Goal: Task Accomplishment & Management: Manage account settings

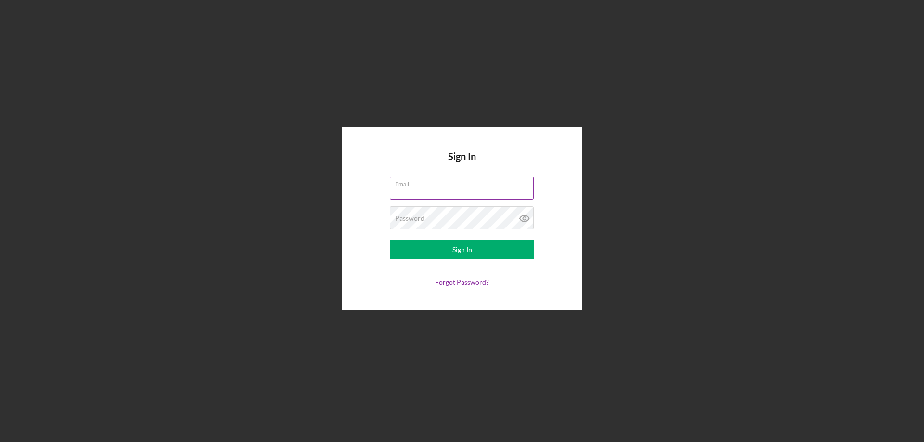
click at [433, 192] on input "Email" at bounding box center [462, 188] width 144 height 23
type input "[EMAIL_ADDRESS][DOMAIN_NAME]"
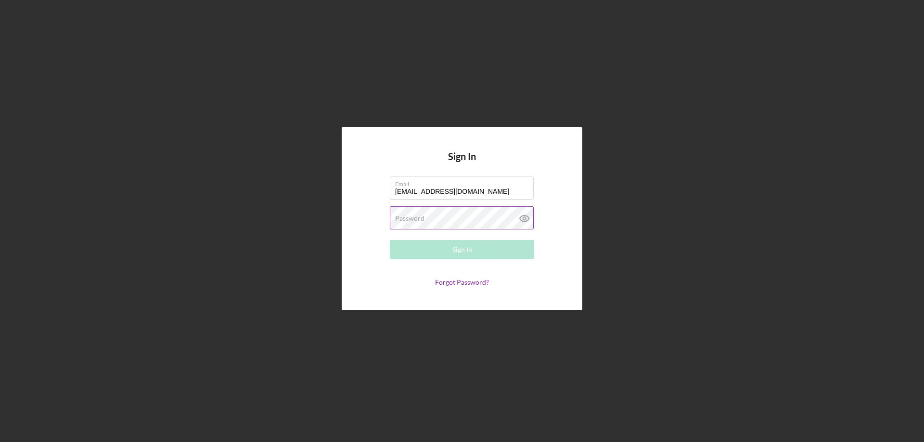
click at [420, 221] on label "Password" at bounding box center [409, 219] width 29 height 8
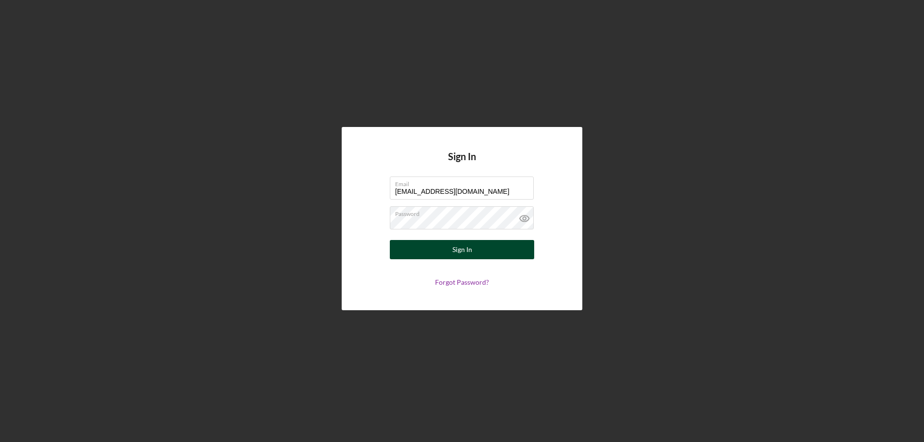
click at [459, 246] on div "Sign In" at bounding box center [463, 249] width 20 height 19
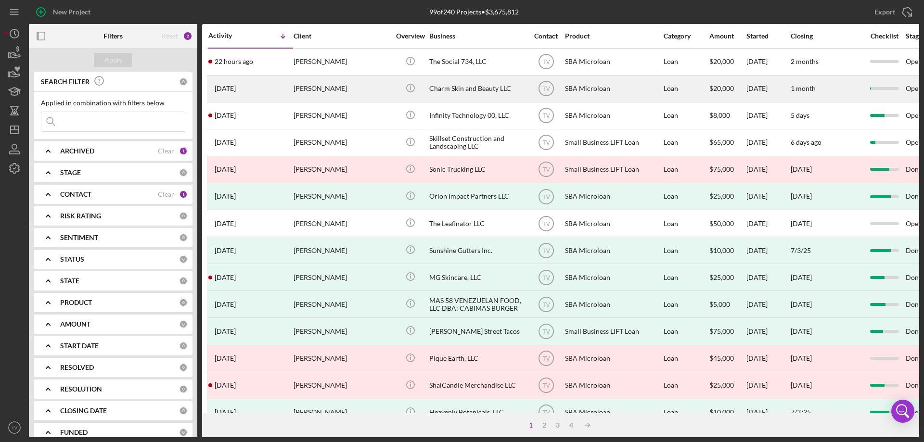
click at [236, 88] on time "[DATE]" at bounding box center [225, 89] width 21 height 8
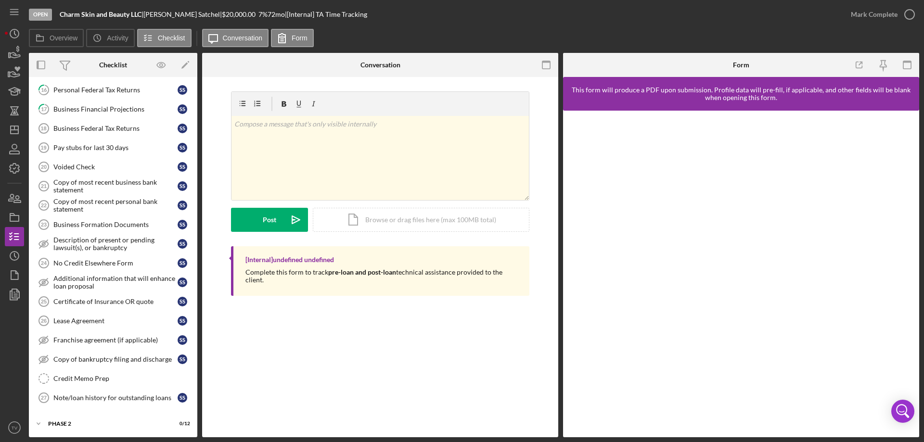
scroll to position [331, 0]
click at [46, 421] on icon "Icon/Expander" at bounding box center [38, 422] width 19 height 19
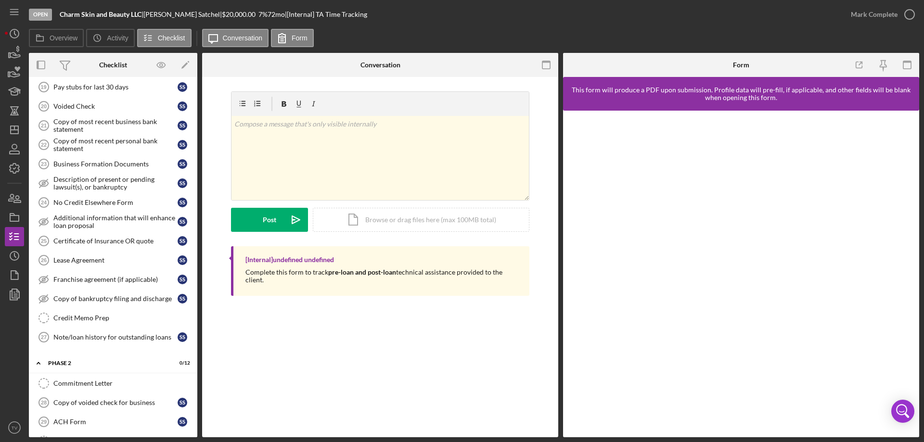
scroll to position [567, 0]
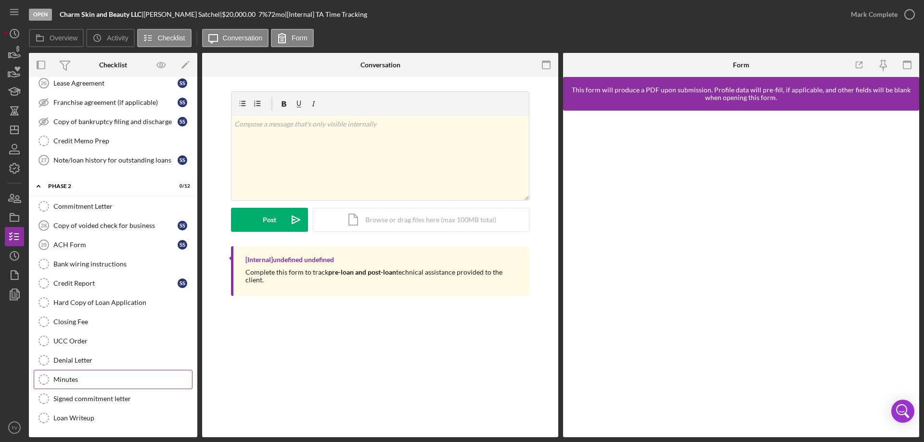
click at [67, 380] on div "Minutes" at bounding box center [122, 380] width 139 height 8
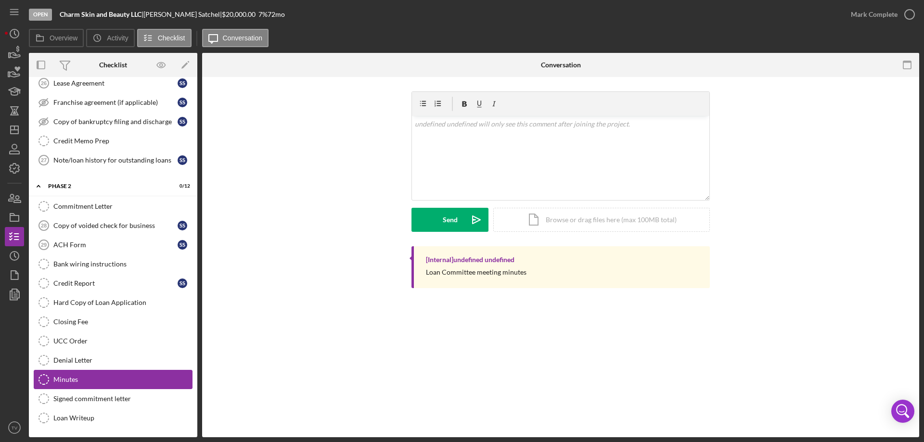
scroll to position [567, 0]
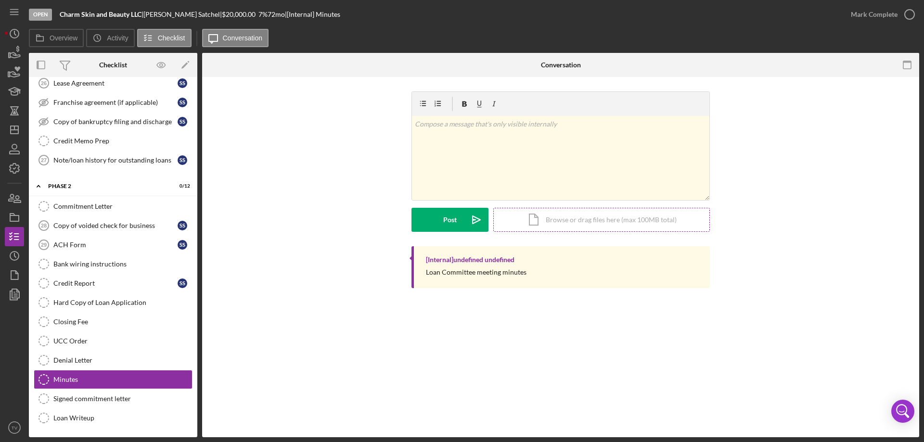
click at [533, 225] on div "Icon/Document Browse or drag files here (max 100MB total) Tap to choose files o…" at bounding box center [602, 220] width 217 height 24
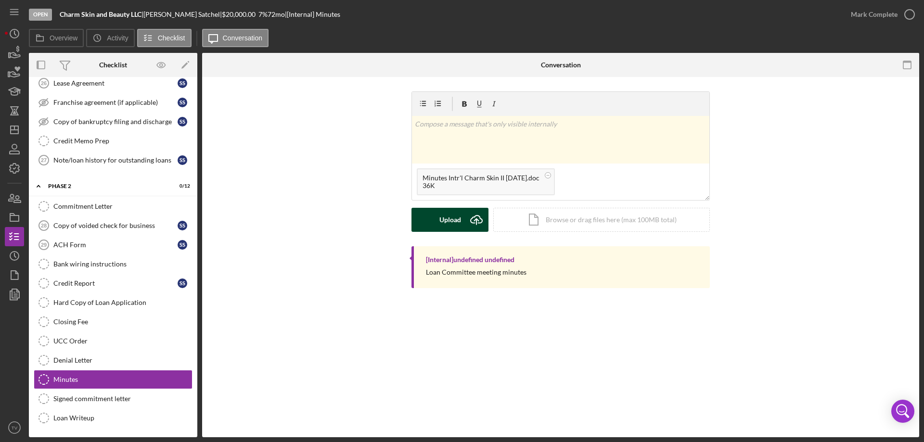
click at [467, 222] on icon "Icon/Upload" at bounding box center [477, 220] width 24 height 24
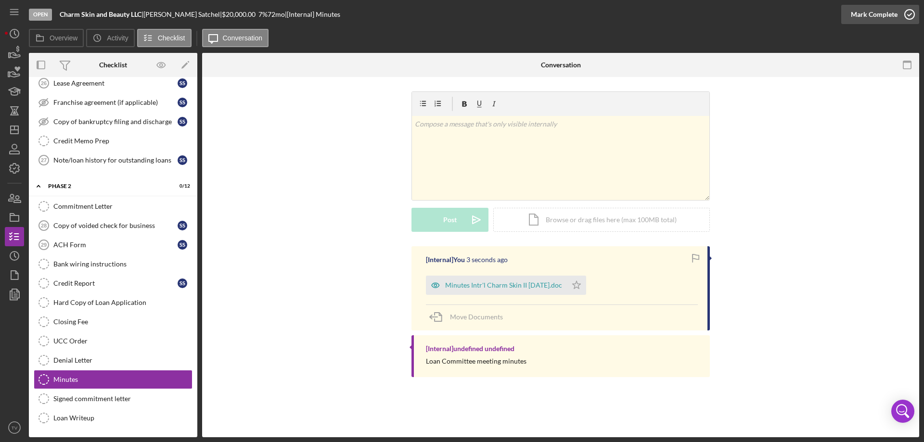
click at [909, 14] on icon "button" at bounding box center [910, 14] width 24 height 24
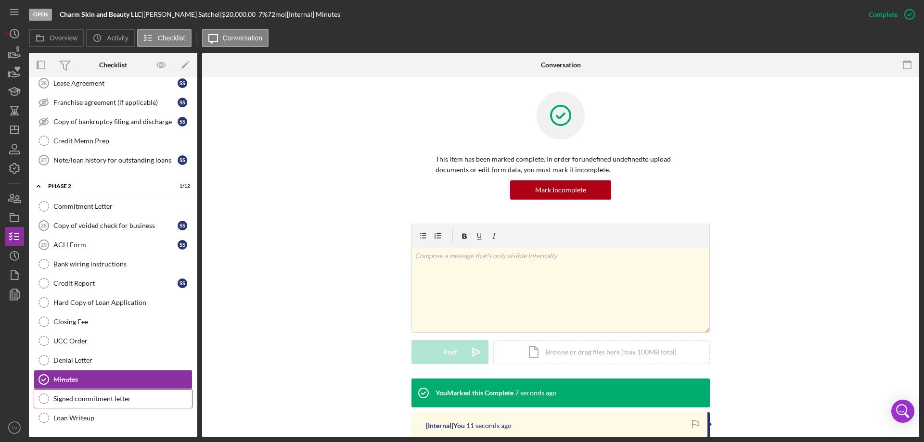
click at [101, 399] on div "Signed commitment letter" at bounding box center [122, 399] width 139 height 8
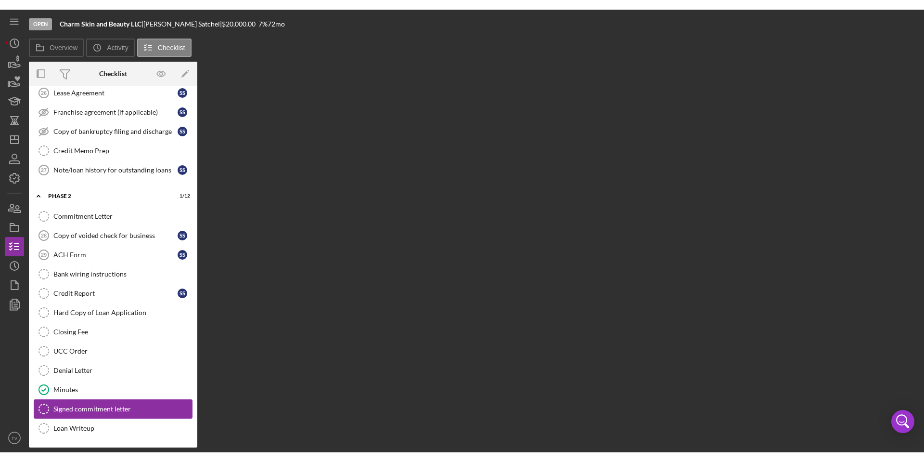
scroll to position [567, 0]
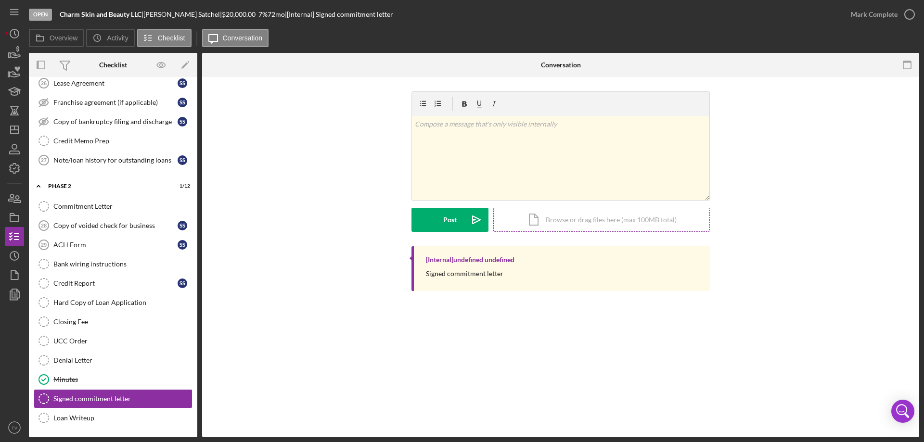
click at [552, 221] on div "Icon/Document Browse or drag files here (max 100MB total) Tap to choose files o…" at bounding box center [602, 220] width 217 height 24
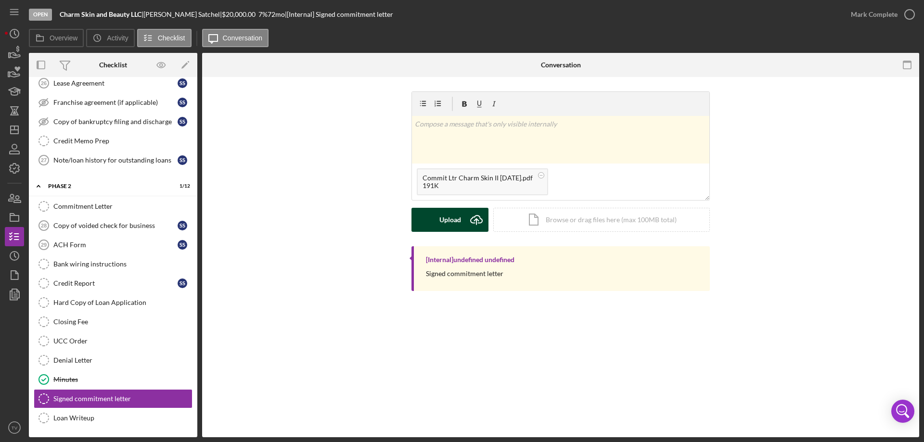
click at [448, 219] on div "Upload" at bounding box center [451, 220] width 22 height 24
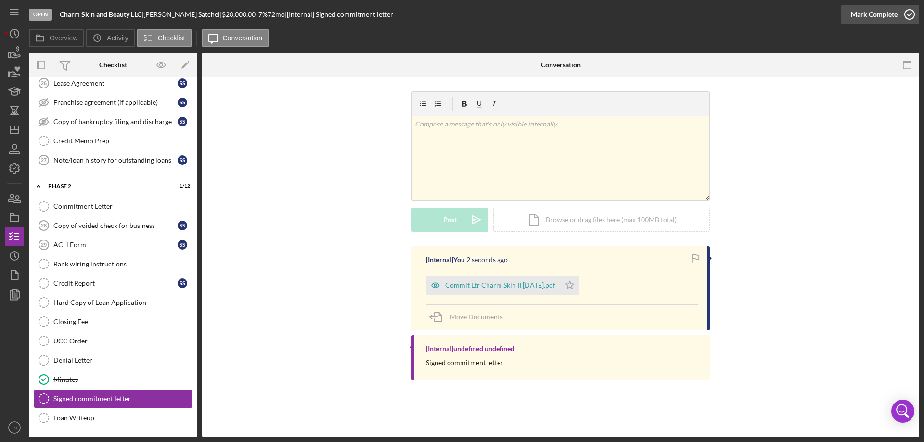
click at [912, 13] on icon "button" at bounding box center [910, 14] width 24 height 24
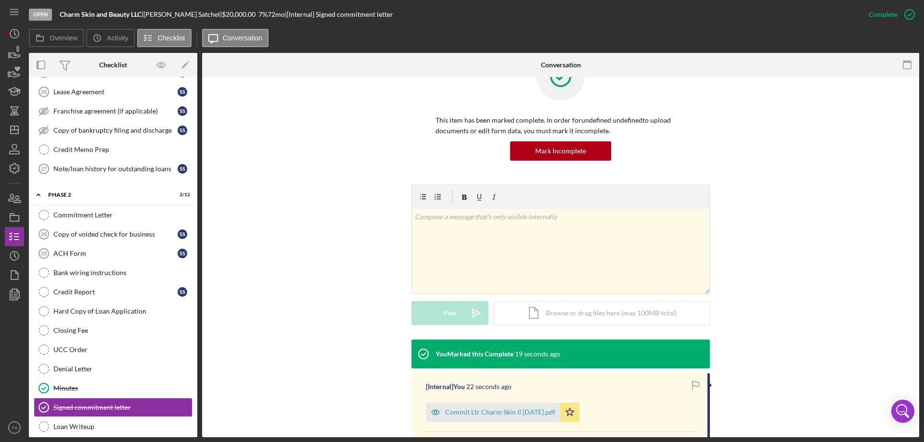
scroll to position [128, 0]
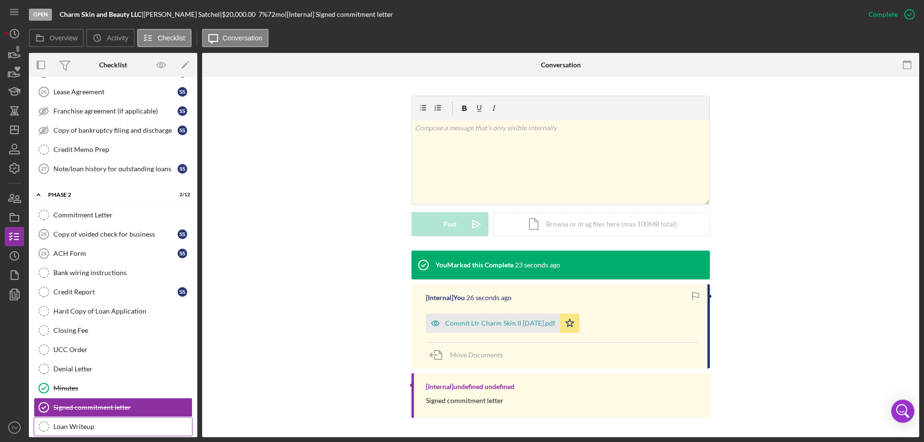
click at [86, 429] on div "Loan Writeup" at bounding box center [122, 427] width 139 height 8
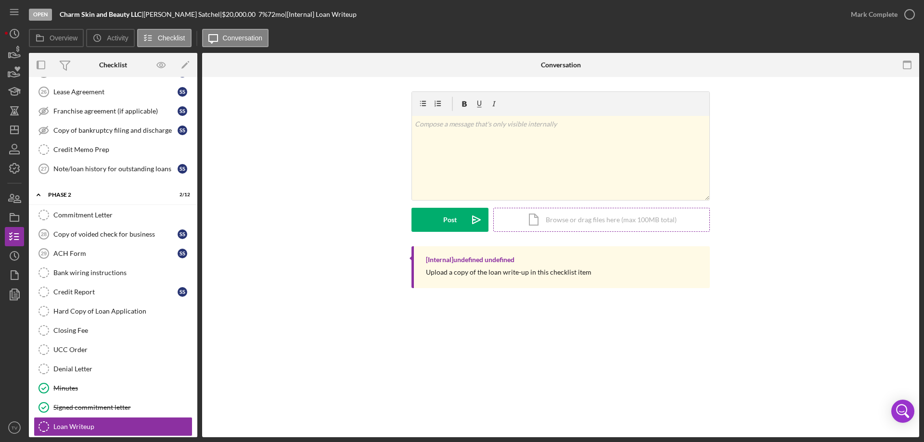
click at [582, 224] on div "Icon/Document Browse or drag files here (max 100MB total) Tap to choose files o…" at bounding box center [602, 220] width 217 height 24
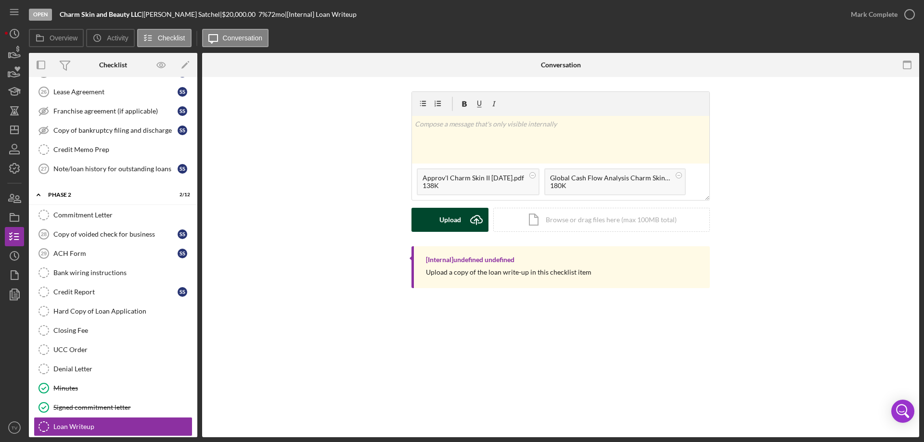
click at [455, 216] on div "Upload" at bounding box center [451, 220] width 22 height 24
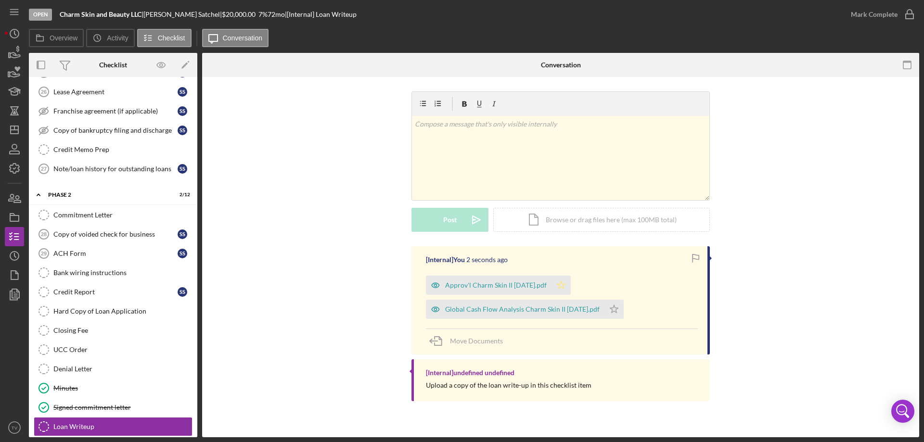
click at [562, 284] on polygon "button" at bounding box center [562, 285] width 8 height 8
click at [908, 14] on icon "button" at bounding box center [910, 14] width 24 height 24
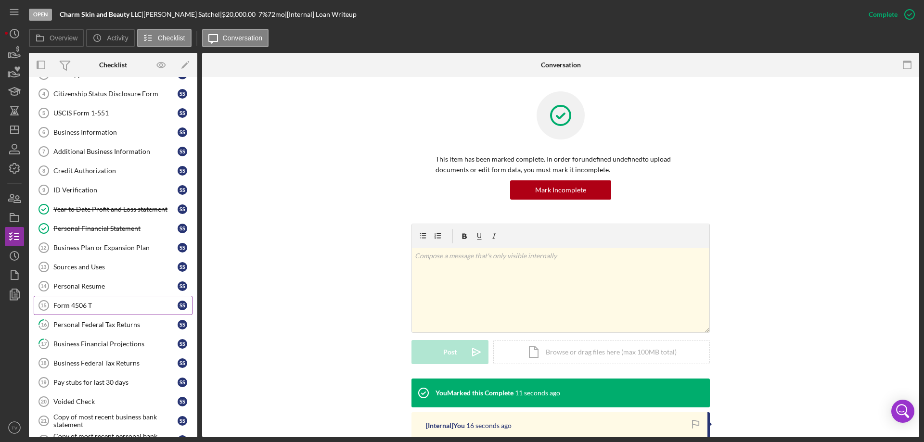
scroll to position [96, 0]
click at [101, 326] on div "Personal Federal Tax Returns" at bounding box center [115, 323] width 124 height 8
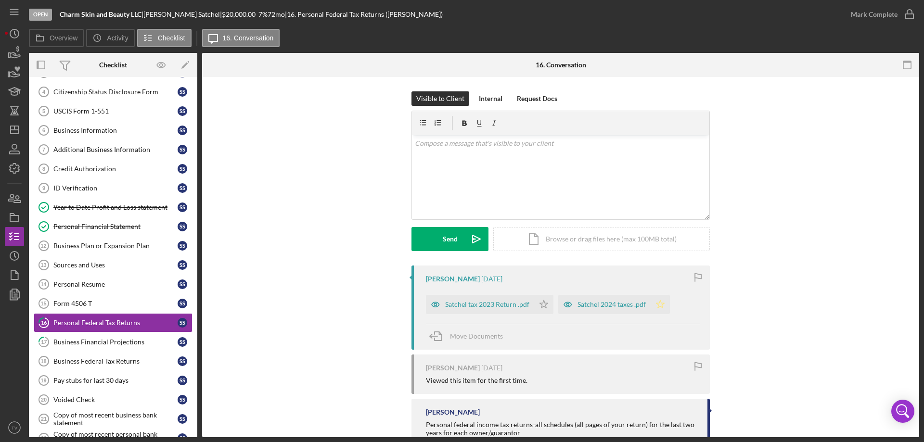
click at [659, 304] on icon "Icon/Star" at bounding box center [660, 304] width 19 height 19
click at [911, 14] on icon "button" at bounding box center [910, 14] width 24 height 24
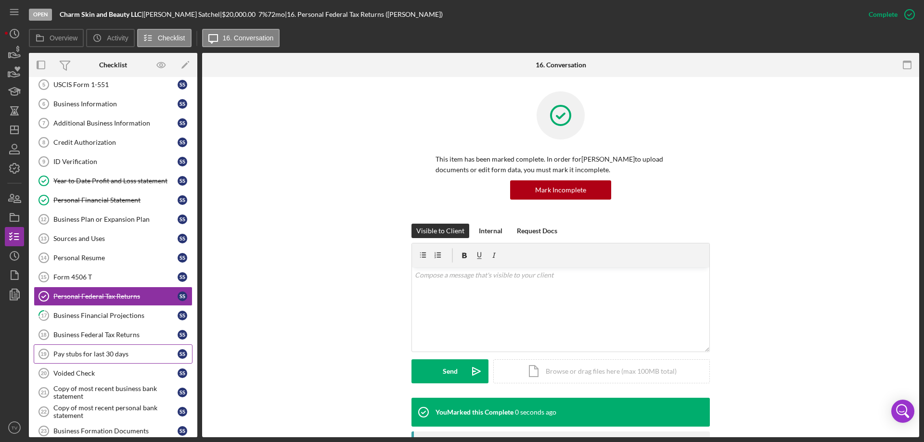
scroll to position [144, 0]
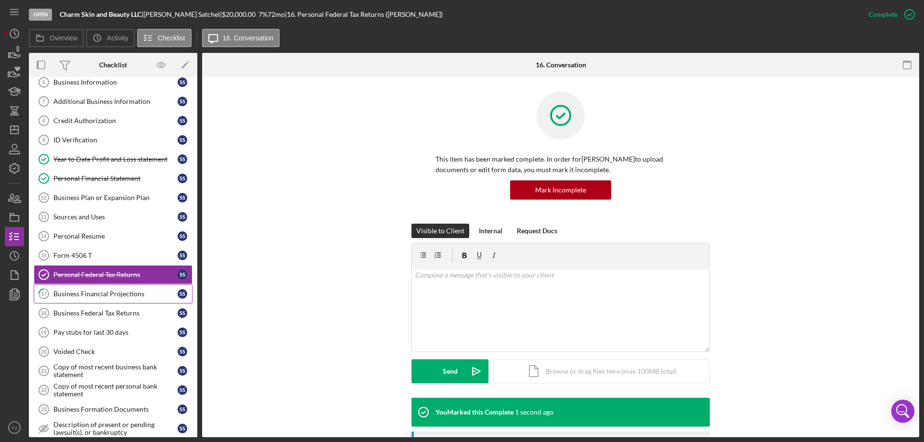
click at [97, 293] on div "Business Financial Projections" at bounding box center [115, 294] width 124 height 8
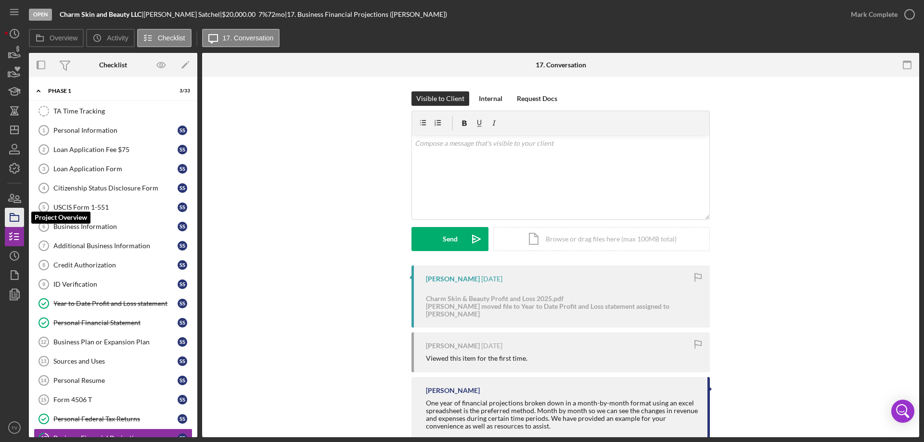
click at [13, 217] on icon "button" at bounding box center [14, 218] width 24 height 24
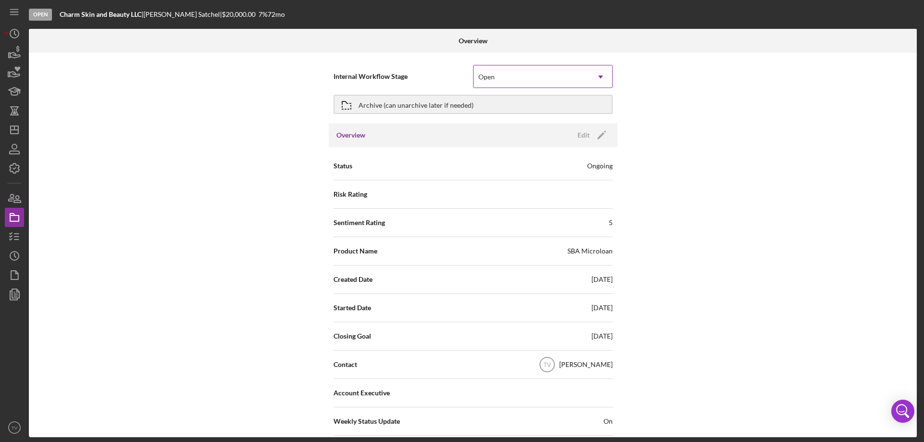
click at [599, 78] on icon "Icon/Dropdown Arrow" at bounding box center [600, 76] width 23 height 23
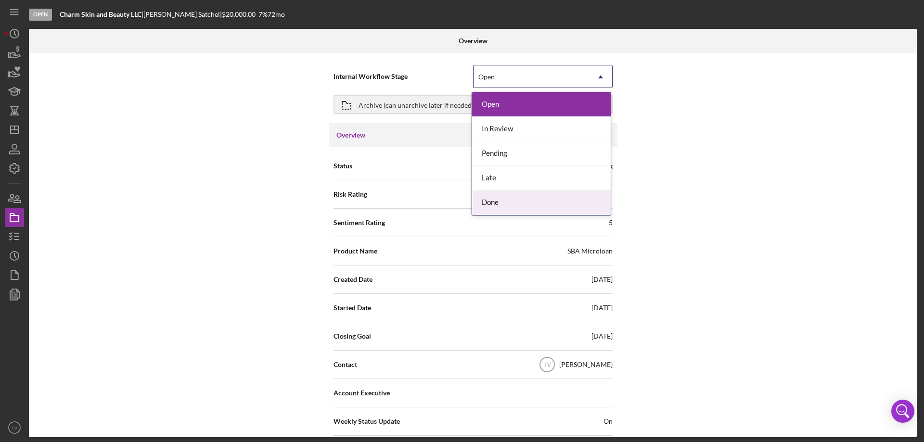
click at [490, 203] on div "Done" at bounding box center [541, 203] width 139 height 25
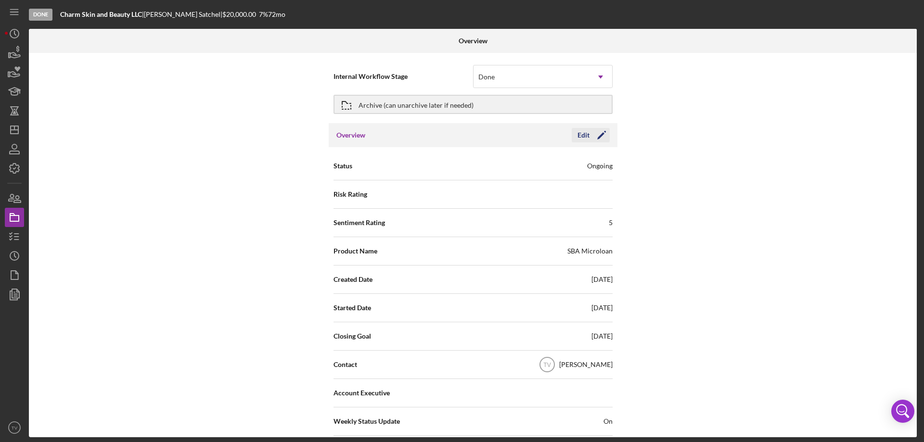
click at [599, 135] on polygon "button" at bounding box center [600, 135] width 7 height 7
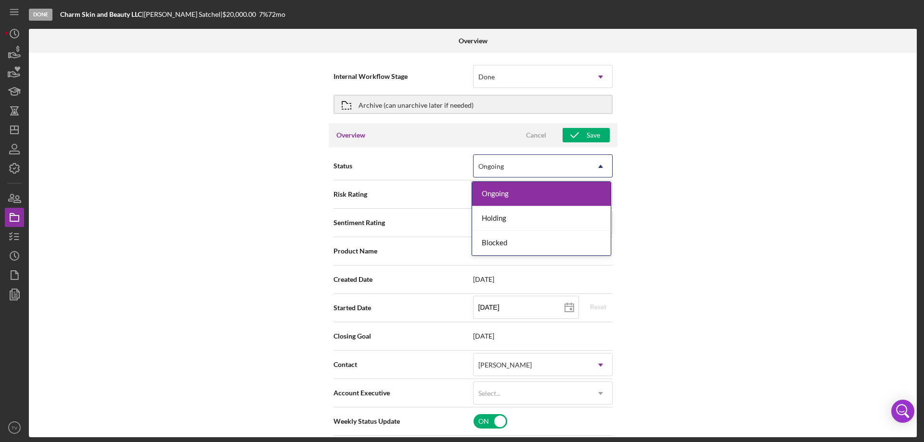
click at [598, 166] on icon "Icon/Dropdown Arrow" at bounding box center [600, 166] width 23 height 23
click at [704, 192] on div "Internal Workflow Stage Done Icon/Dropdown Arrow Archive (can unarchive later i…" at bounding box center [473, 245] width 888 height 385
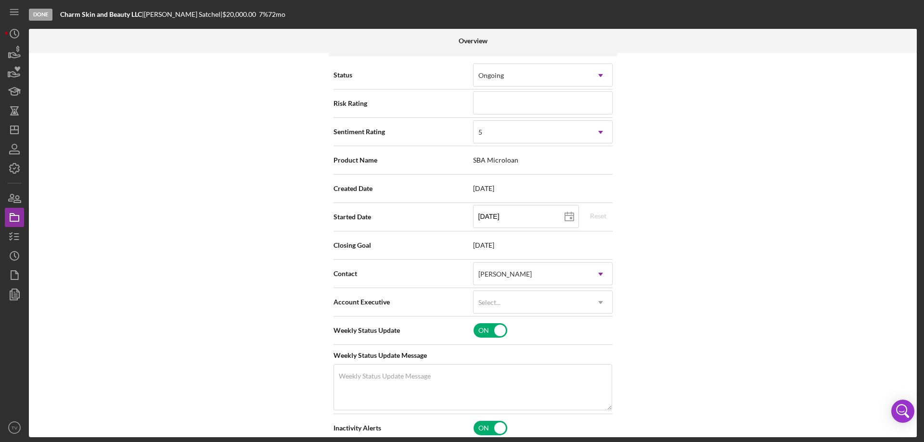
scroll to position [144, 0]
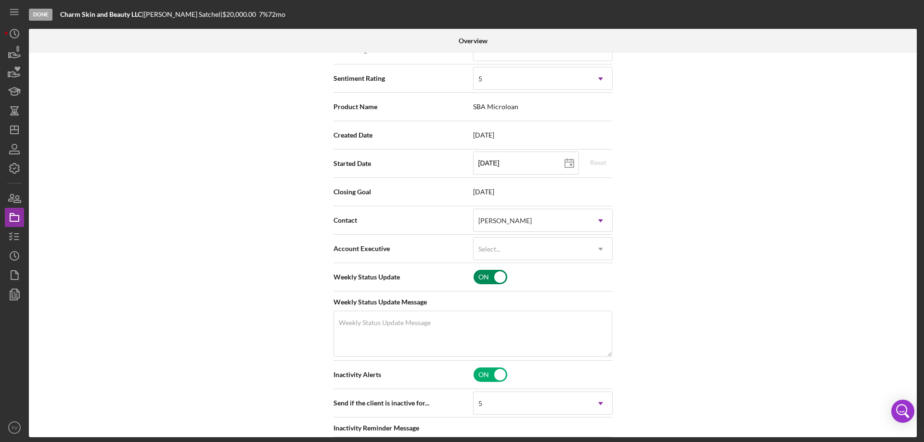
click at [489, 279] on input "checkbox" at bounding box center [491, 277] width 34 height 14
checkbox input "false"
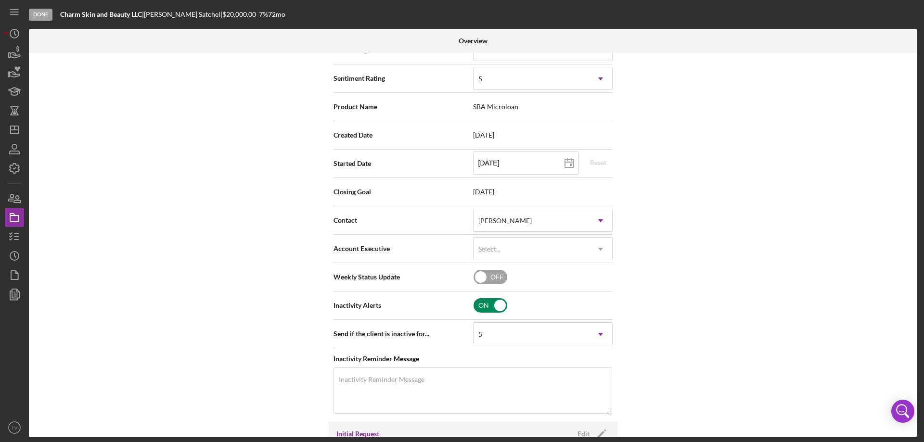
click at [494, 297] on div "ON" at bounding box center [543, 306] width 141 height 20
checkbox input "false"
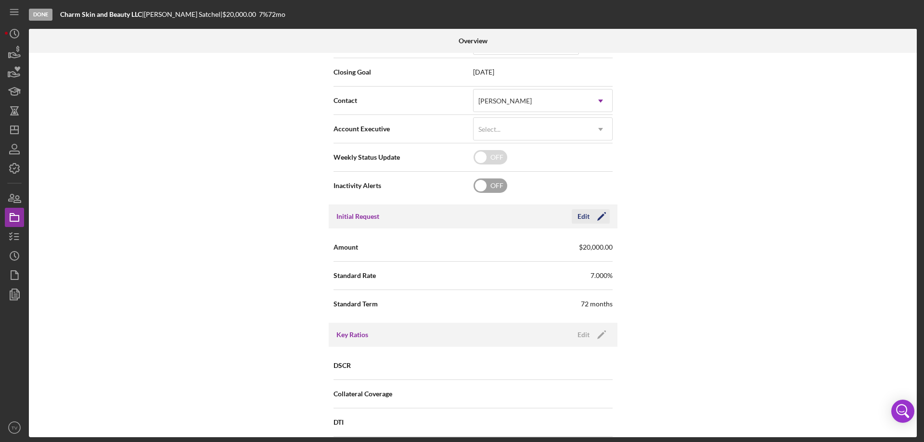
scroll to position [289, 0]
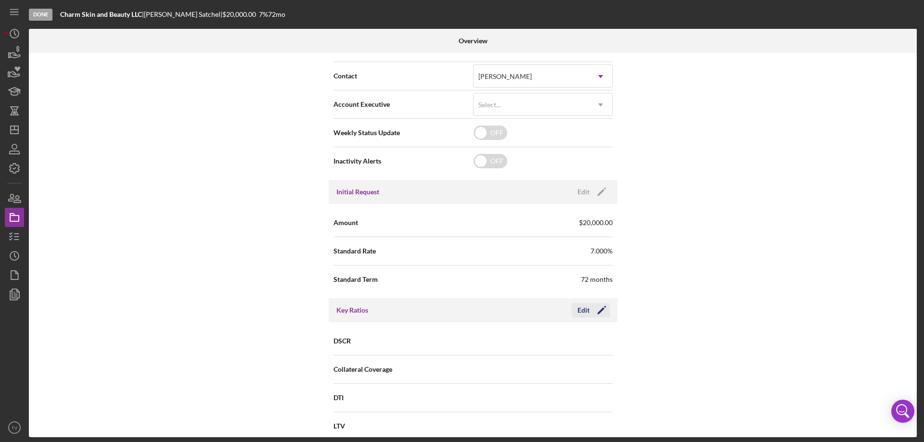
click at [593, 309] on icon "Icon/Edit" at bounding box center [602, 311] width 24 height 24
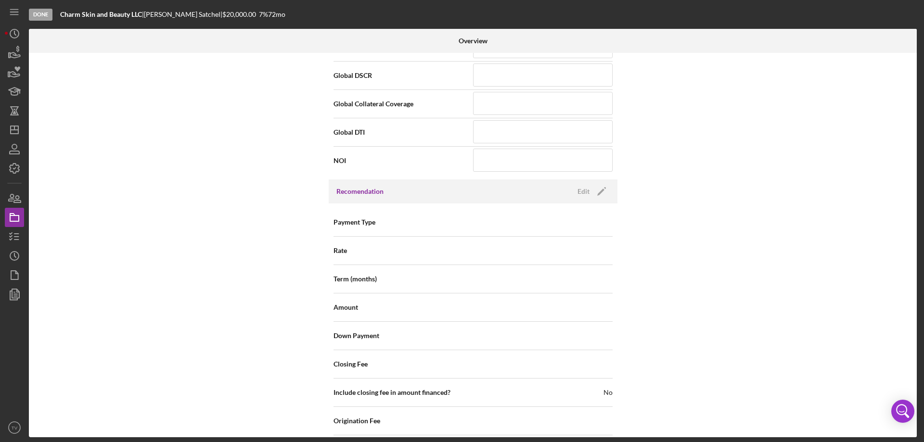
scroll to position [674, 0]
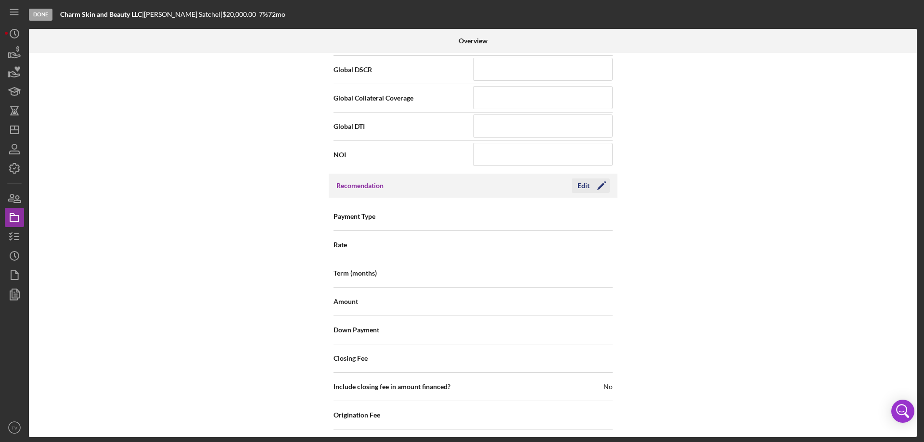
click at [594, 187] on icon "Icon/Edit" at bounding box center [602, 186] width 24 height 24
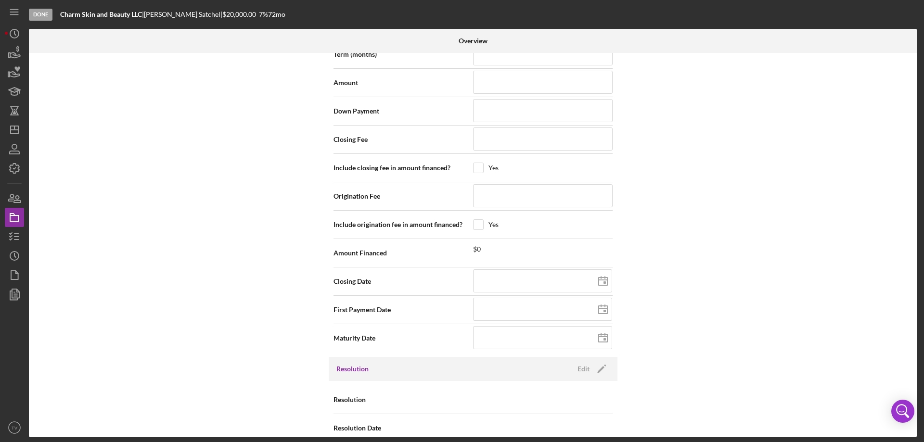
scroll to position [908, 0]
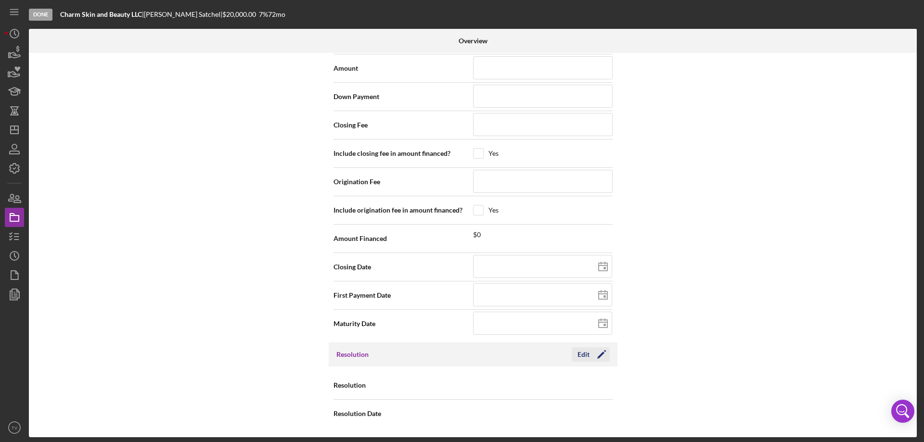
click at [584, 355] on div "Edit" at bounding box center [584, 355] width 12 height 14
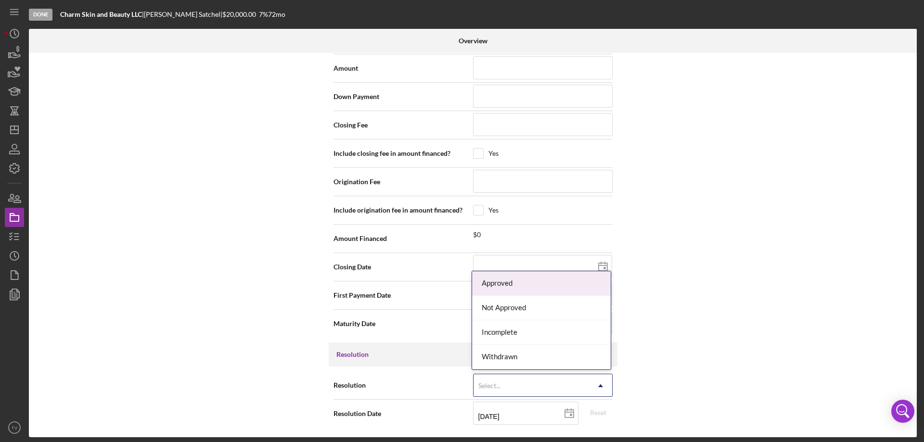
click at [600, 384] on icon "Icon/Dropdown Arrow" at bounding box center [600, 386] width 23 height 23
click at [549, 282] on div "Approved" at bounding box center [541, 284] width 139 height 25
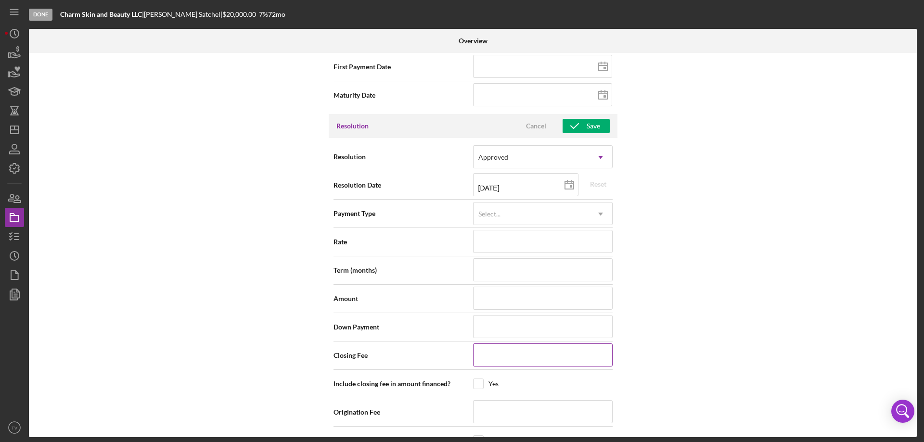
scroll to position [1196, 0]
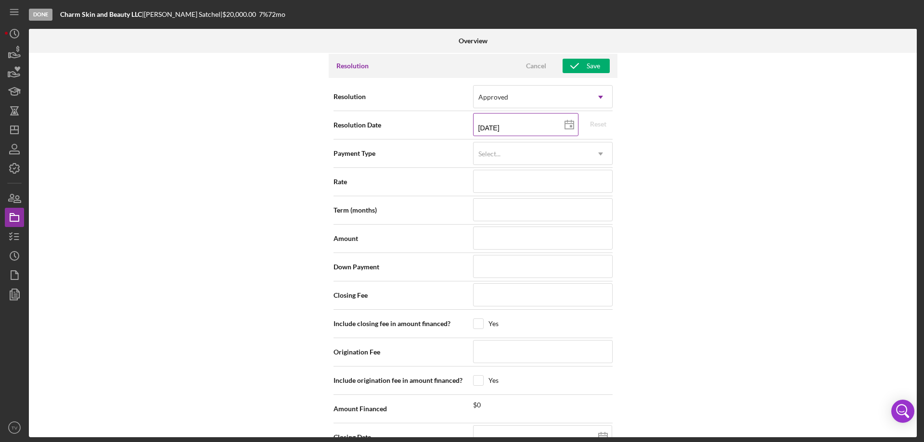
click at [569, 128] on icon at bounding box center [570, 125] width 24 height 24
type input "[DATE]"
click at [597, 154] on icon "Icon/Dropdown Arrow" at bounding box center [600, 154] width 23 height 23
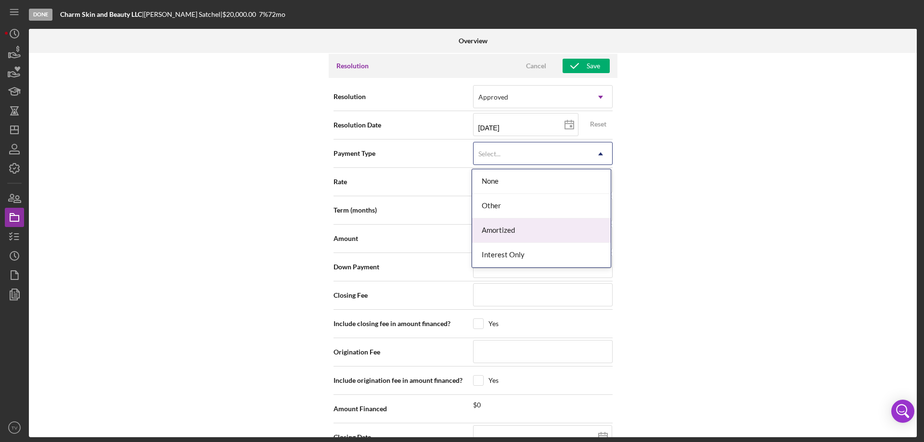
click at [545, 234] on div "Amortized" at bounding box center [541, 231] width 139 height 25
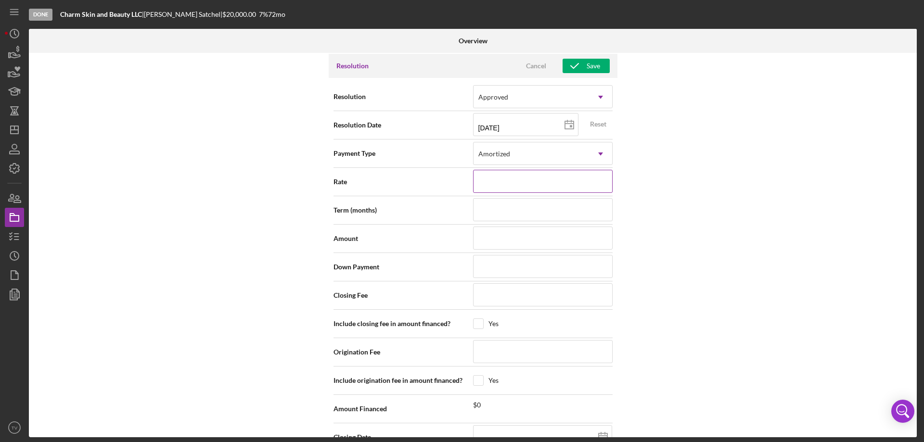
click at [584, 184] on input at bounding box center [543, 181] width 140 height 23
type input "7.000%"
click at [546, 212] on input at bounding box center [543, 209] width 140 height 23
type input "72"
click at [527, 239] on input at bounding box center [543, 238] width 140 height 23
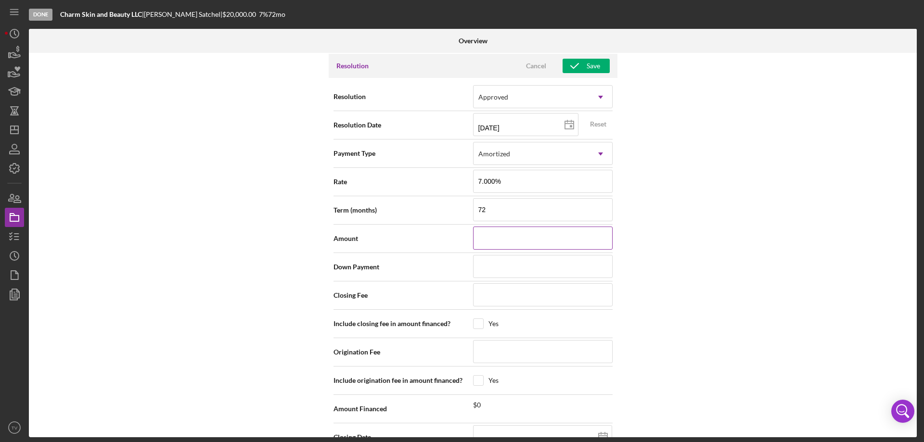
type input "$2,000,000"
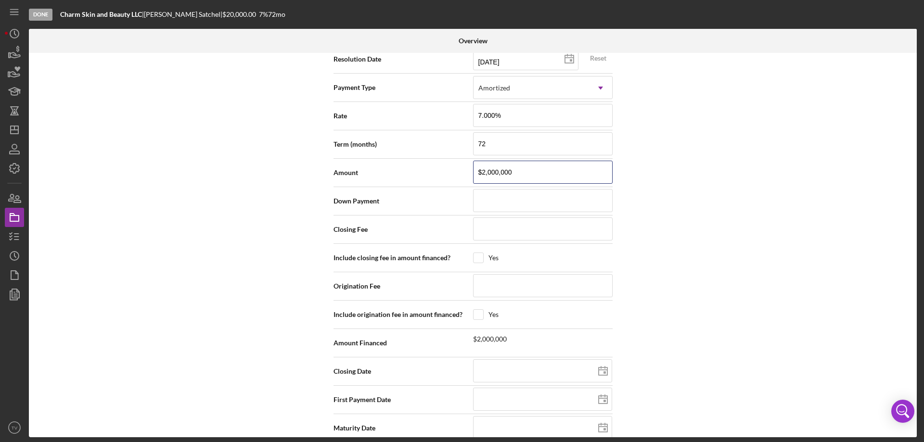
scroll to position [1277, 0]
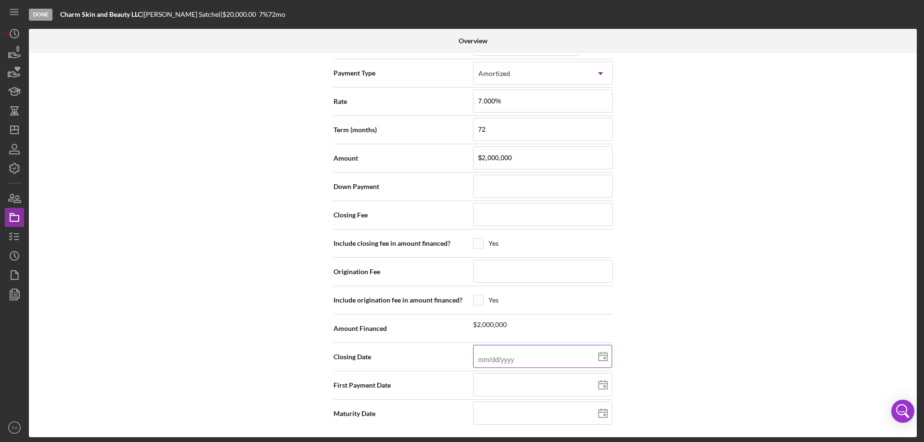
click at [572, 359] on input at bounding box center [542, 356] width 139 height 23
click at [604, 358] on rect at bounding box center [605, 358] width 2 height 2
type input "[DATE]"
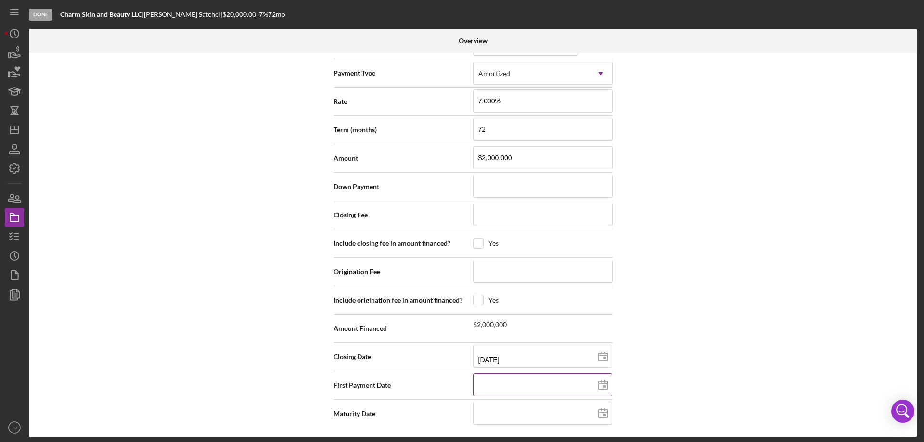
click at [541, 393] on input at bounding box center [542, 385] width 139 height 23
click at [605, 387] on icon at bounding box center [603, 386] width 24 height 24
type input "[DATE]"
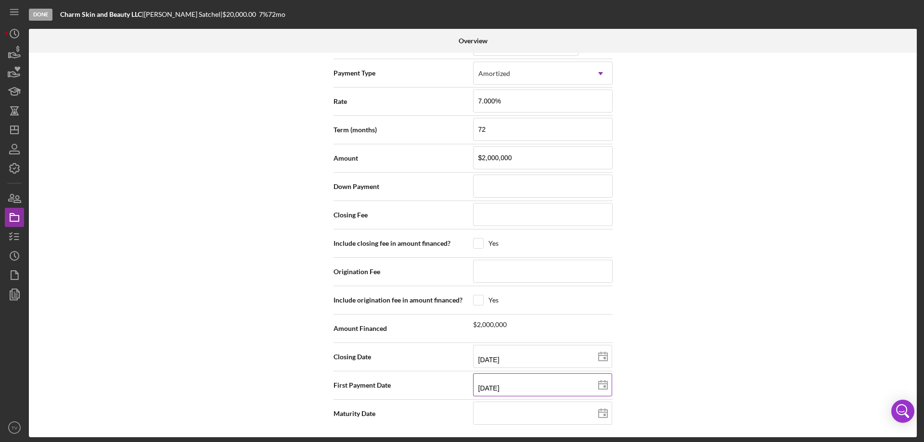
type input "[DATE]"
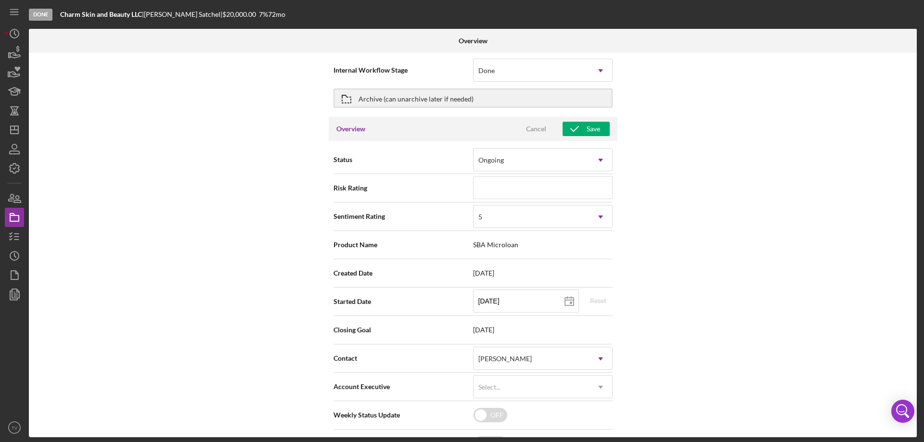
scroll to position [0, 0]
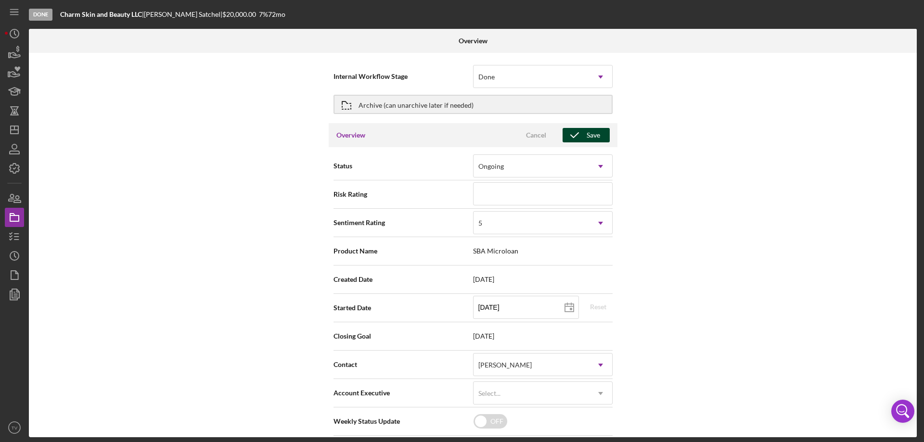
click at [592, 137] on div "Save" at bounding box center [593, 135] width 13 height 14
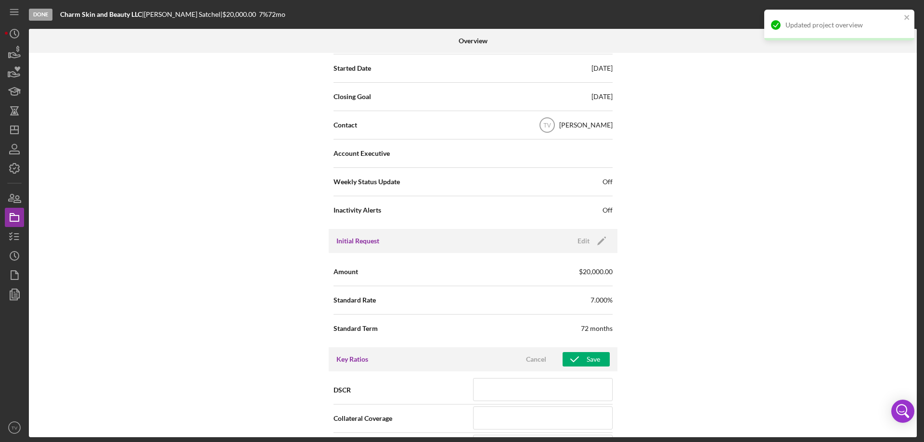
scroll to position [241, 0]
click at [597, 364] on div "Save" at bounding box center [593, 358] width 13 height 14
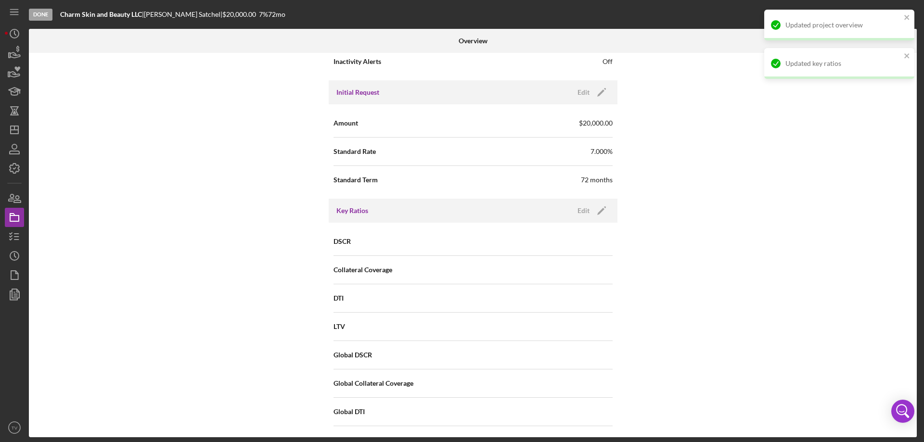
scroll to position [481, 0]
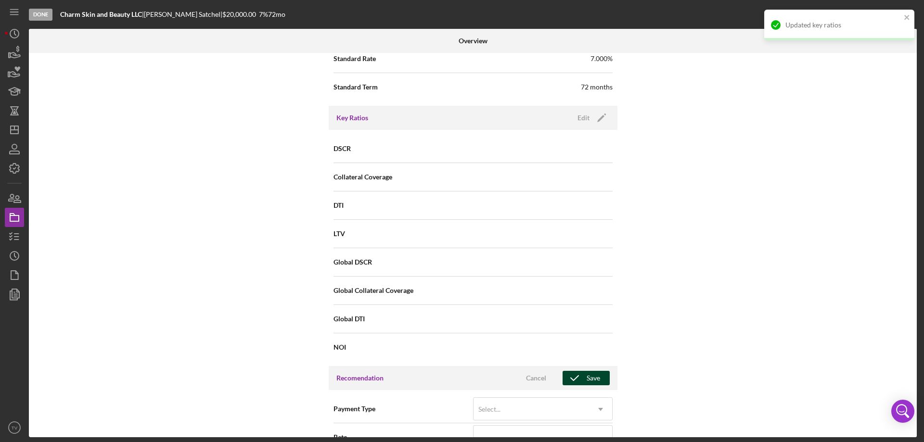
click at [588, 383] on div "Save" at bounding box center [593, 378] width 13 height 14
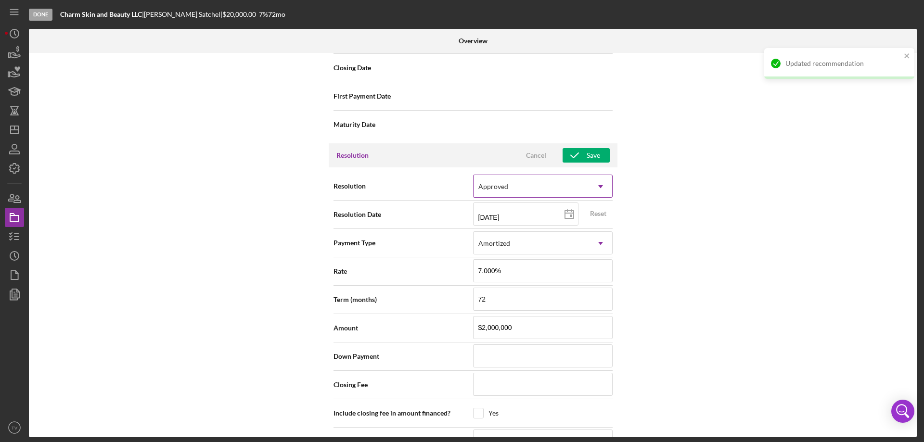
scroll to position [1107, 0]
click at [593, 156] on div "Save" at bounding box center [593, 155] width 13 height 14
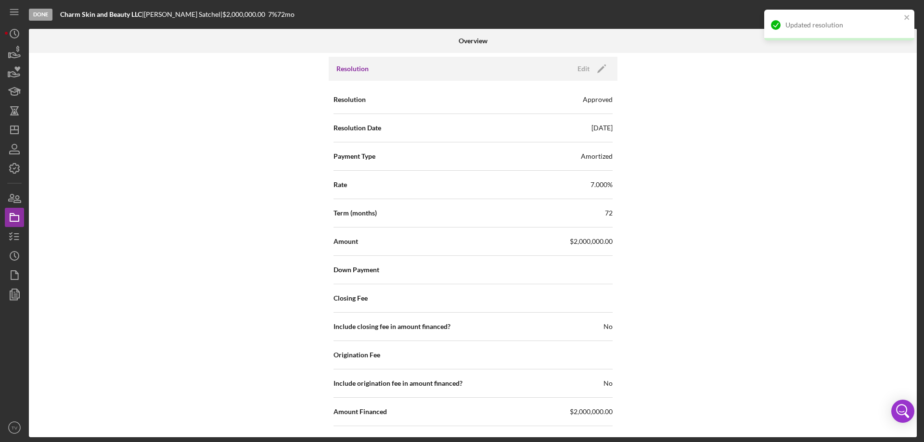
scroll to position [1277, 0]
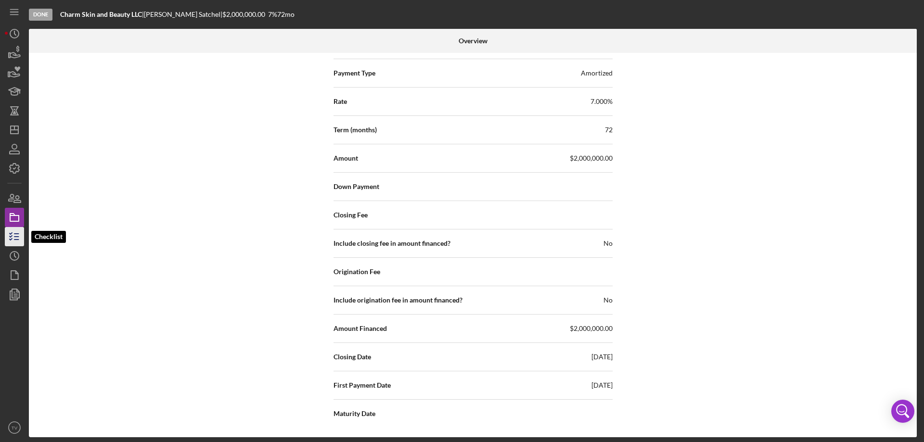
click at [16, 235] on icon "button" at bounding box center [14, 237] width 24 height 24
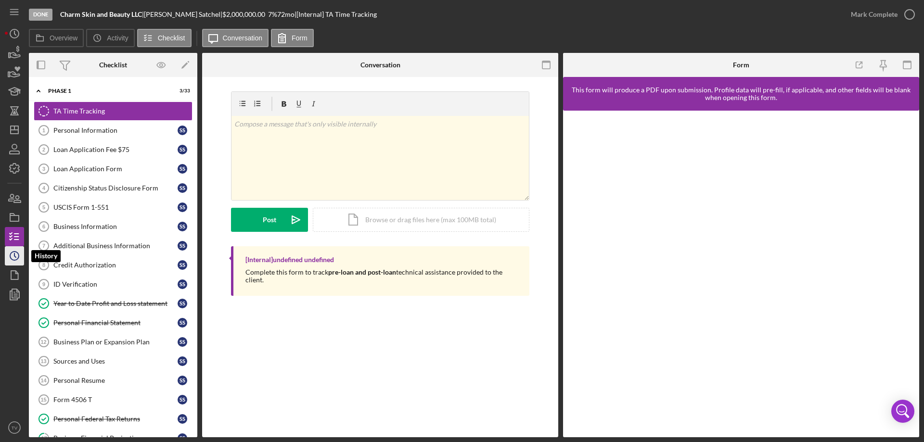
click at [14, 255] on polyline "button" at bounding box center [14, 256] width 1 height 4
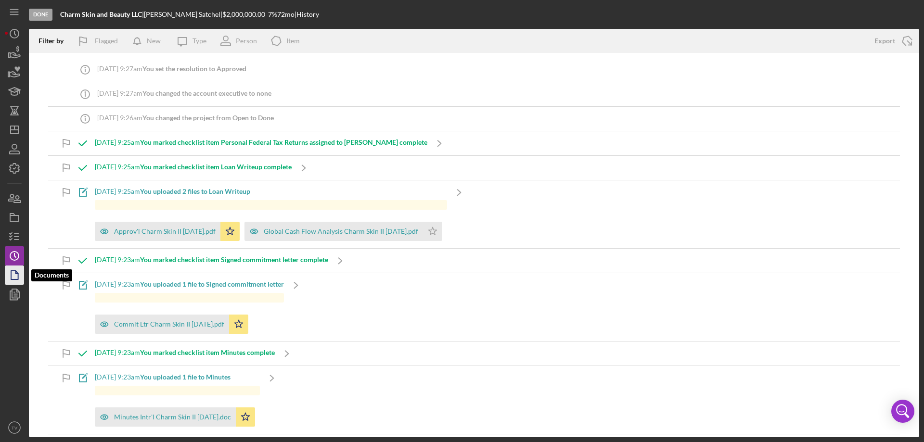
click at [18, 278] on polygon "button" at bounding box center [14, 275] width 7 height 9
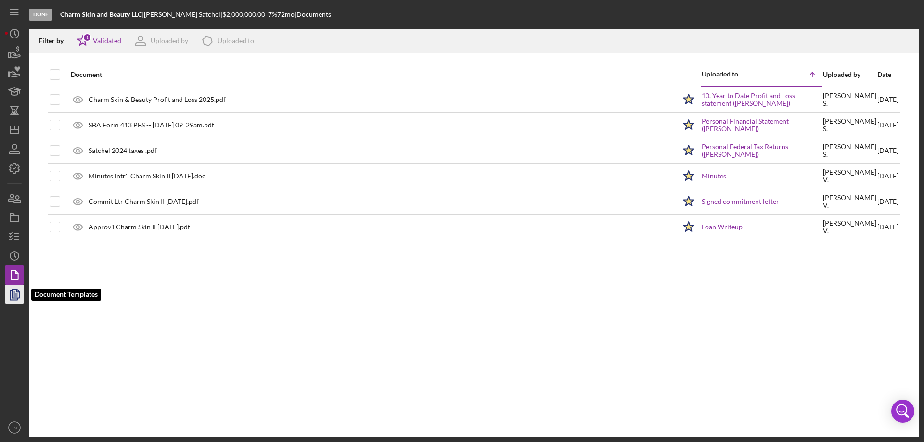
click at [13, 295] on icon "button" at bounding box center [14, 295] width 24 height 24
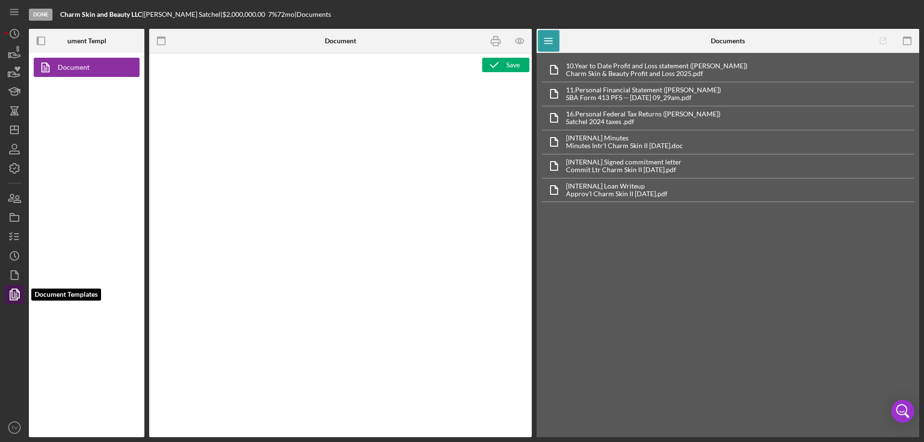
type textarea "<div> <p style="padding-left: 280px;">&nbsp;</p> <p>&nbsp;</p> <p style="text-a…"
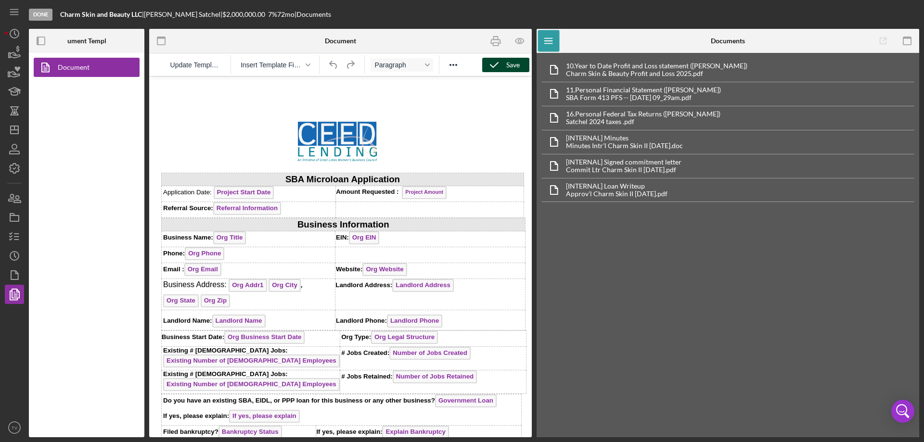
click at [500, 63] on icon "button" at bounding box center [494, 65] width 24 height 24
click at [16, 216] on rect "button" at bounding box center [14, 219] width 9 height 6
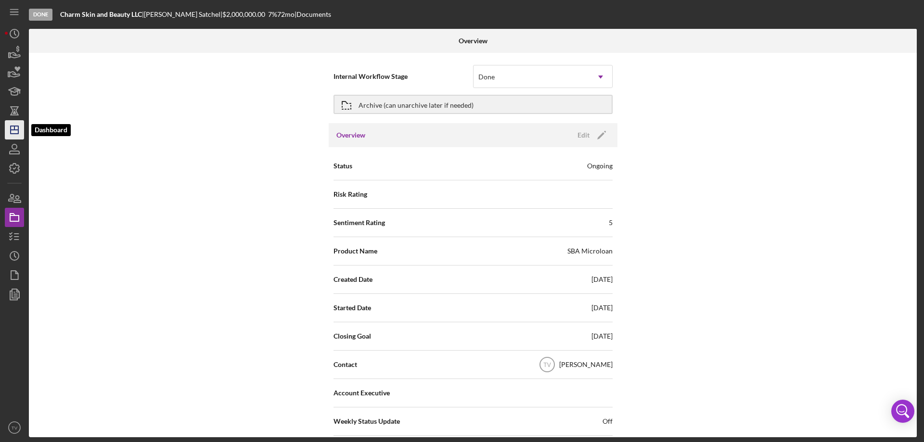
click at [12, 131] on icon "Icon/Dashboard" at bounding box center [14, 130] width 24 height 24
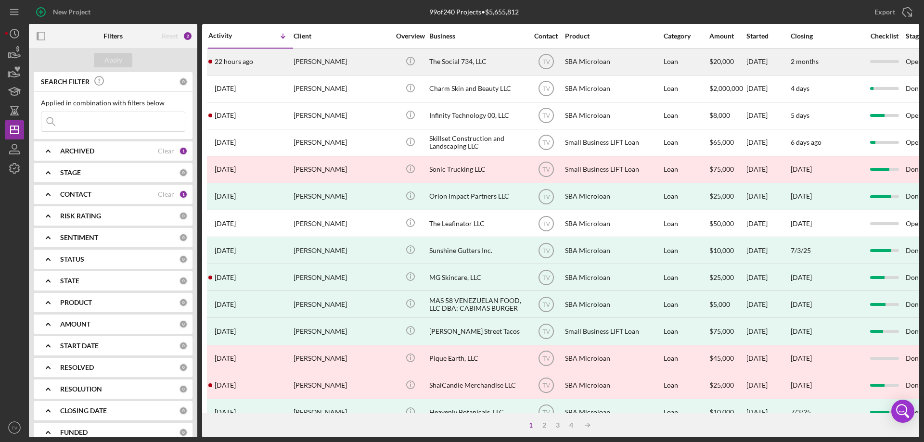
click at [246, 63] on time "22 hours ago" at bounding box center [234, 62] width 39 height 8
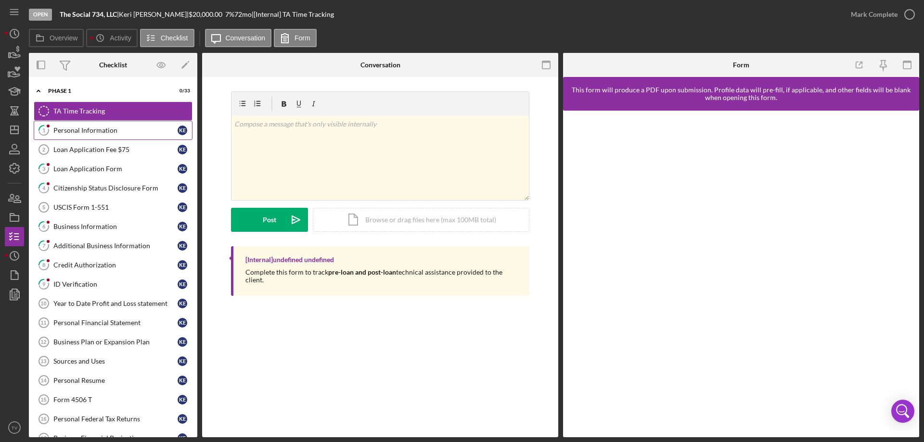
click at [99, 133] on div "Personal Information" at bounding box center [115, 131] width 124 height 8
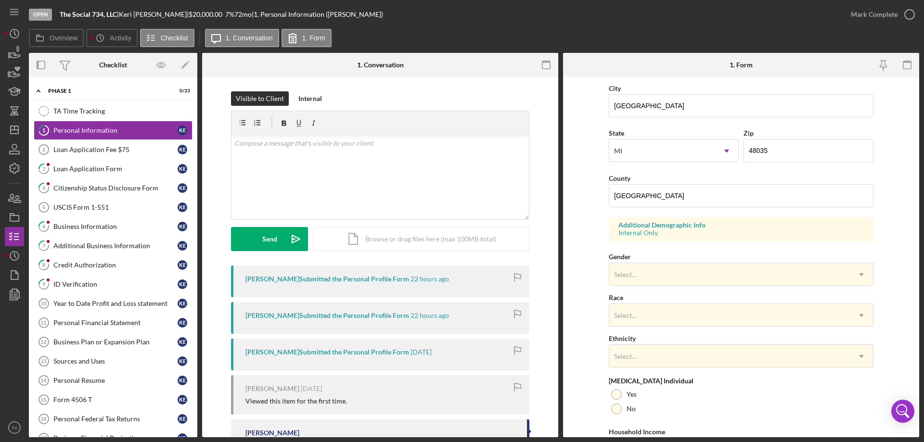
scroll to position [282, 0]
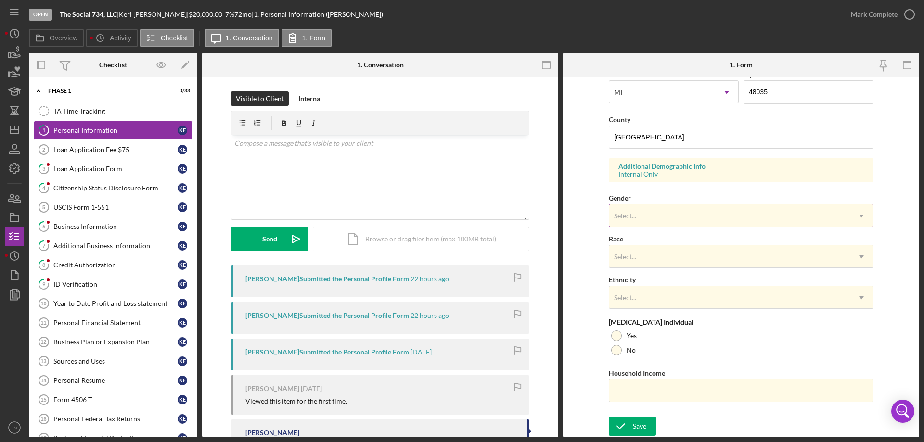
click at [859, 216] on icon "Icon/Dropdown Arrow" at bounding box center [861, 216] width 23 height 23
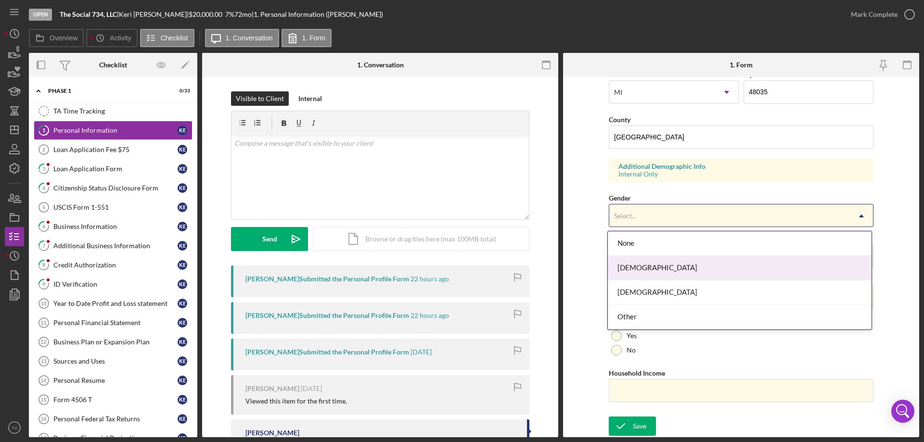
click at [767, 274] on div "[DEMOGRAPHIC_DATA]" at bounding box center [740, 268] width 264 height 25
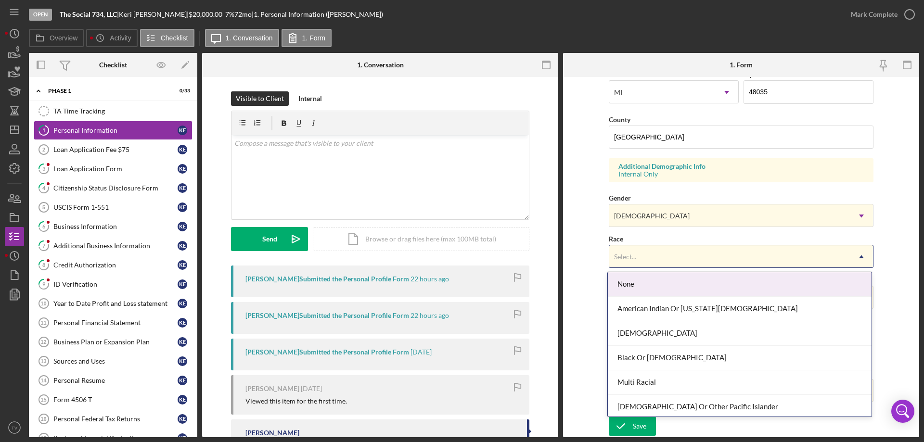
click at [862, 255] on icon "Icon/Dropdown Arrow" at bounding box center [861, 257] width 23 height 23
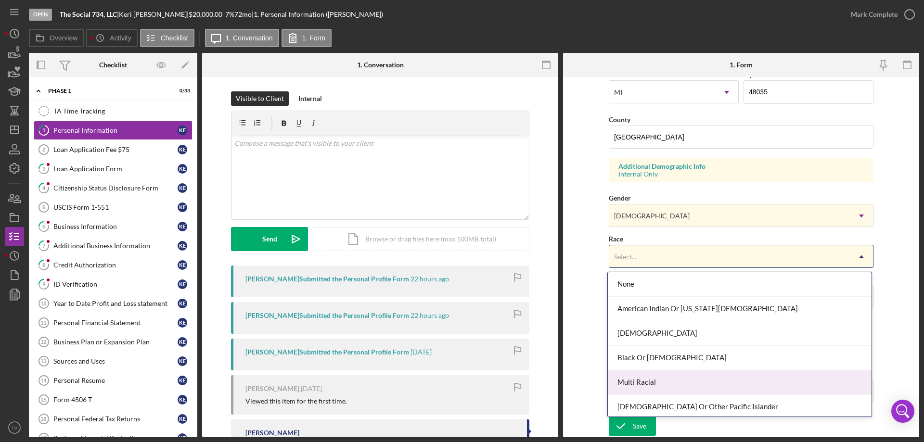
scroll to position [52, 0]
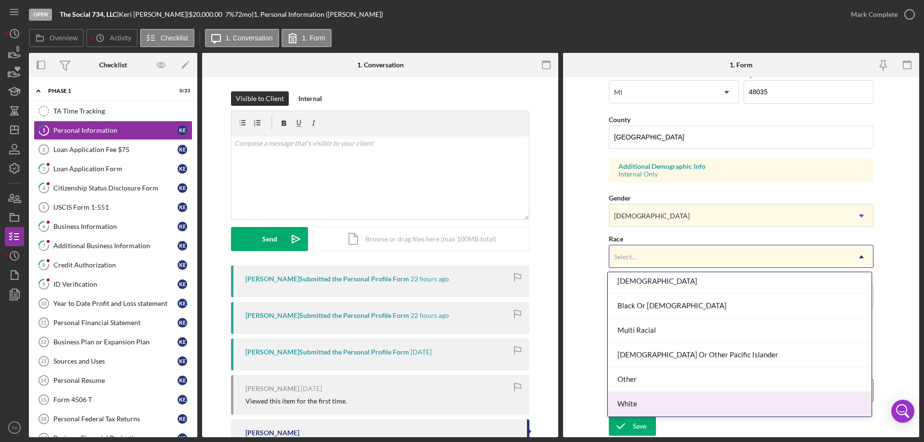
click at [753, 398] on div "White" at bounding box center [740, 404] width 264 height 25
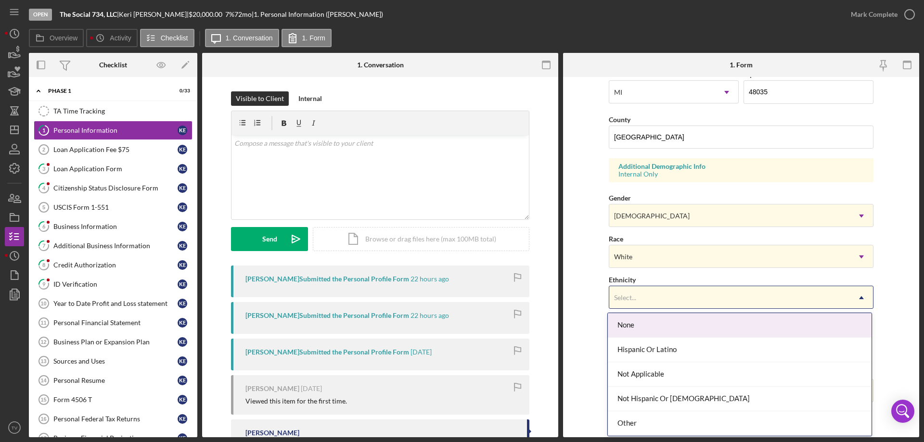
click at [862, 298] on icon "Icon/Dropdown Arrow" at bounding box center [861, 297] width 23 height 23
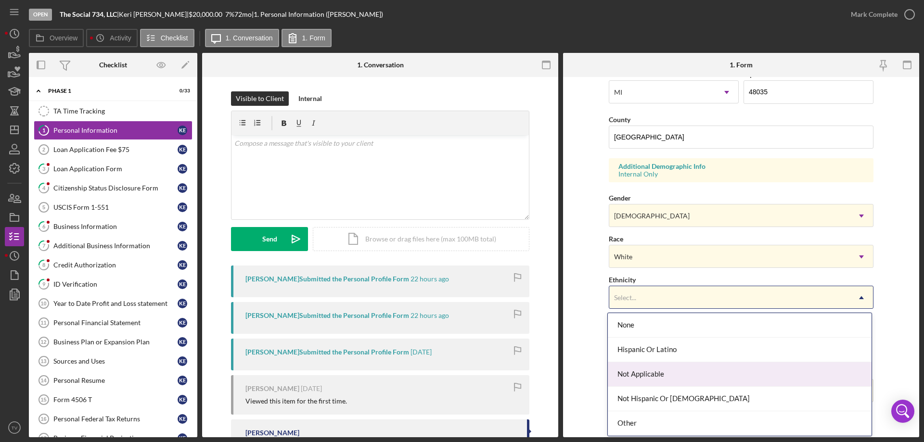
click at [721, 380] on div "Not Applicable" at bounding box center [740, 375] width 264 height 25
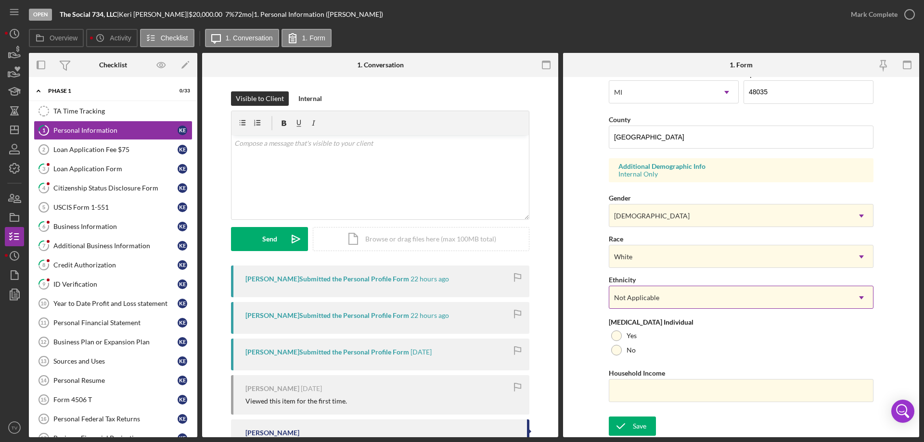
click at [858, 299] on icon "Icon/Dropdown Arrow" at bounding box center [861, 297] width 23 height 23
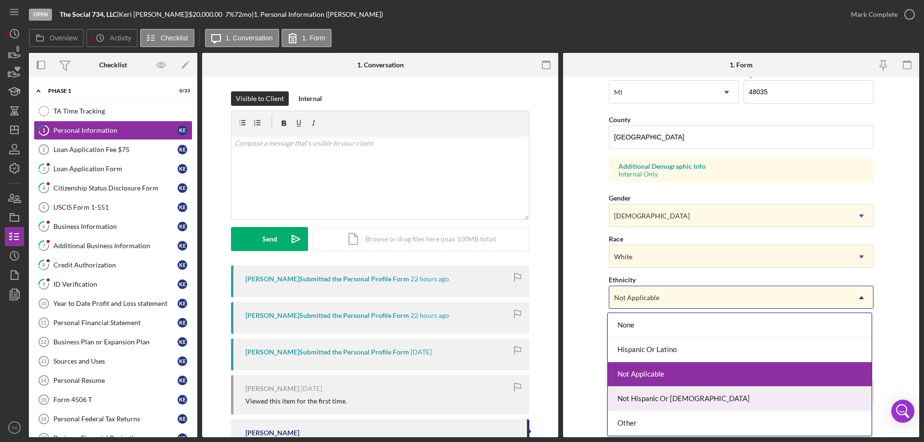
click at [672, 398] on div "Not Hispanic Or [DEMOGRAPHIC_DATA]" at bounding box center [740, 399] width 264 height 25
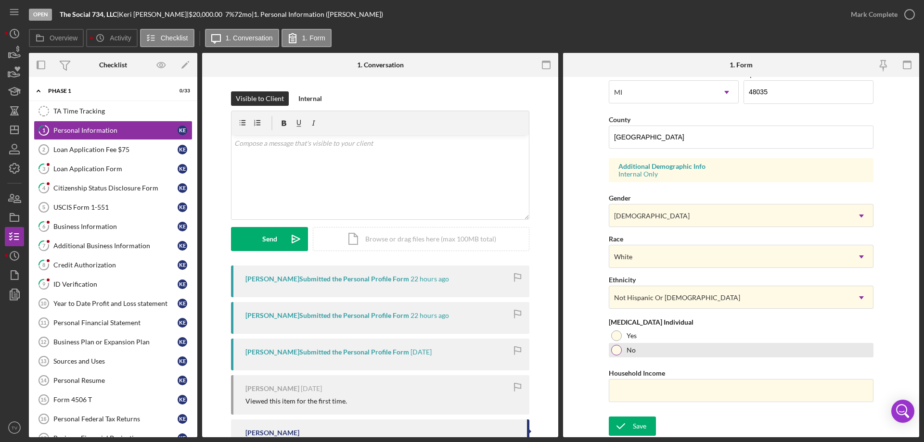
click at [613, 353] on div at bounding box center [616, 350] width 11 height 11
click at [633, 422] on div "Save" at bounding box center [639, 426] width 13 height 19
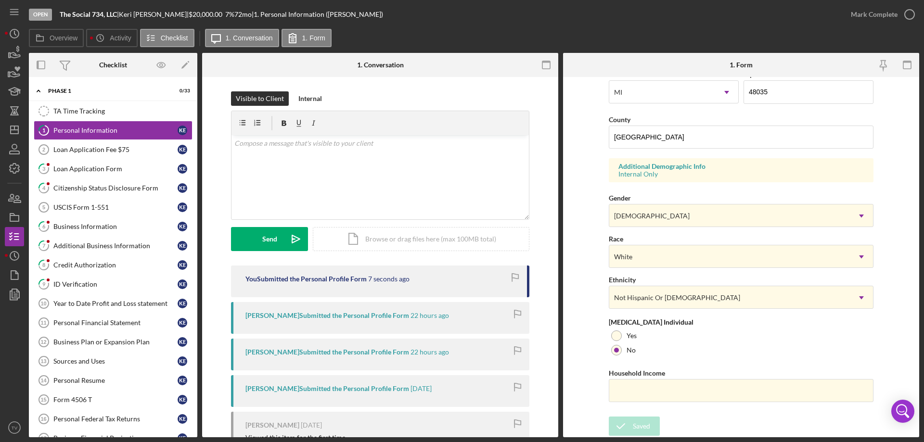
click at [281, 390] on div "[PERSON_NAME] Submitted the Personal Profile Form" at bounding box center [328, 389] width 164 height 8
click at [317, 316] on div "[PERSON_NAME] Submitted the Personal Profile Form" at bounding box center [328, 316] width 164 height 8
click at [326, 371] on div "[PERSON_NAME] Submitted the Personal Profile Form 22 hours ago" at bounding box center [380, 355] width 299 height 32
click at [326, 355] on div "[PERSON_NAME] Submitted the Personal Profile Form" at bounding box center [328, 353] width 164 height 8
click at [329, 400] on div "[PERSON_NAME] Submitted the Personal Profile Form [DATE]" at bounding box center [380, 392] width 299 height 32
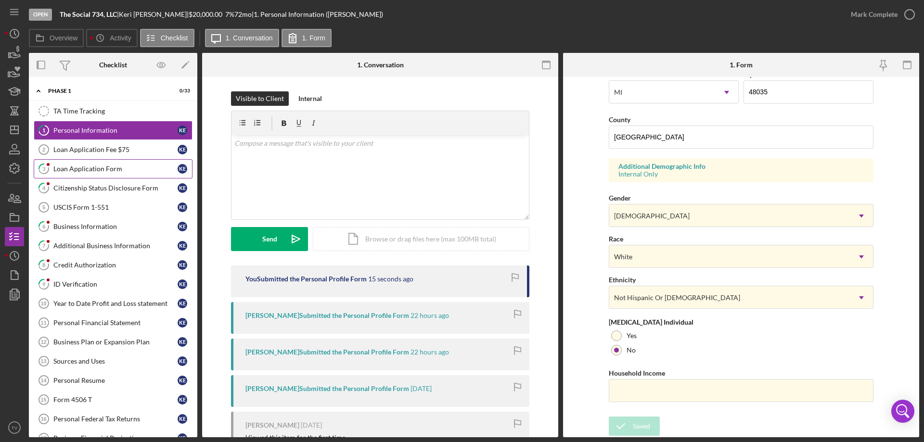
click at [136, 165] on div "Loan Application Form" at bounding box center [115, 169] width 124 height 8
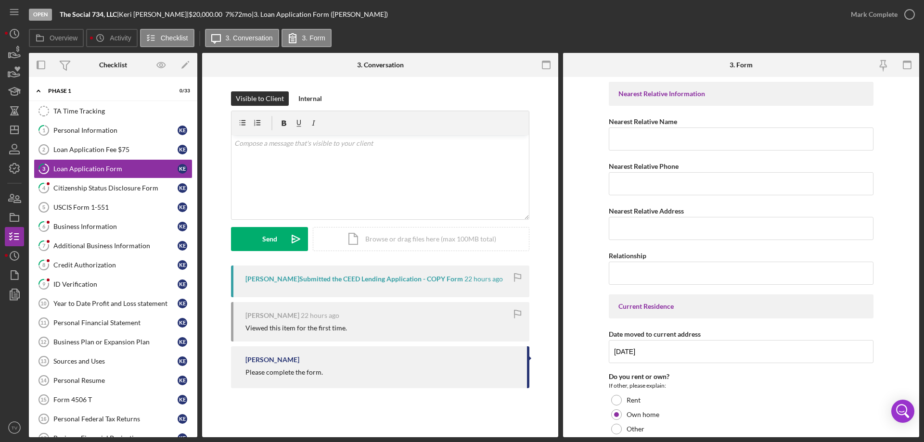
click at [321, 285] on div "[PERSON_NAME] Submitted the CEED Lending Application - COPY Form 22 hours ago" at bounding box center [380, 282] width 299 height 32
drag, startPoint x: 909, startPoint y: 14, endPoint x: 901, endPoint y: 24, distance: 12.3
click at [909, 13] on icon "button" at bounding box center [910, 14] width 24 height 24
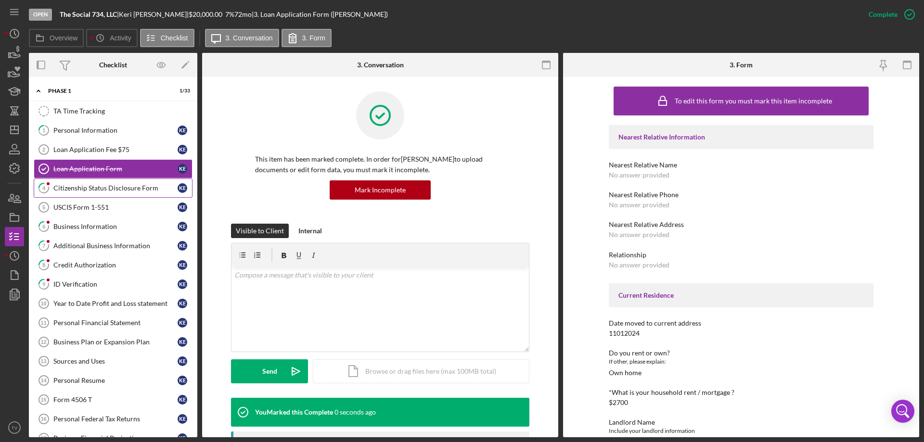
click at [66, 188] on div "Citizenship Status Disclosure Form" at bounding box center [115, 188] width 124 height 8
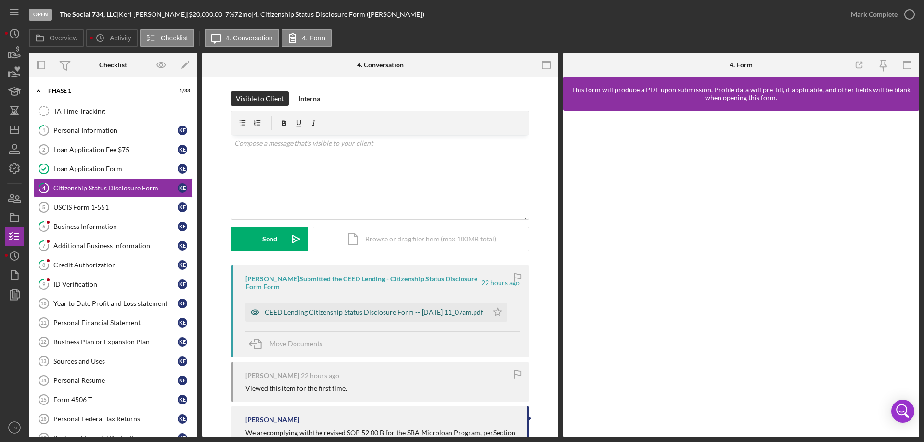
click at [364, 311] on div "CEED Lending Citizenship Status Disclosure Form -- [DATE] 11_07am.pdf" at bounding box center [374, 313] width 219 height 8
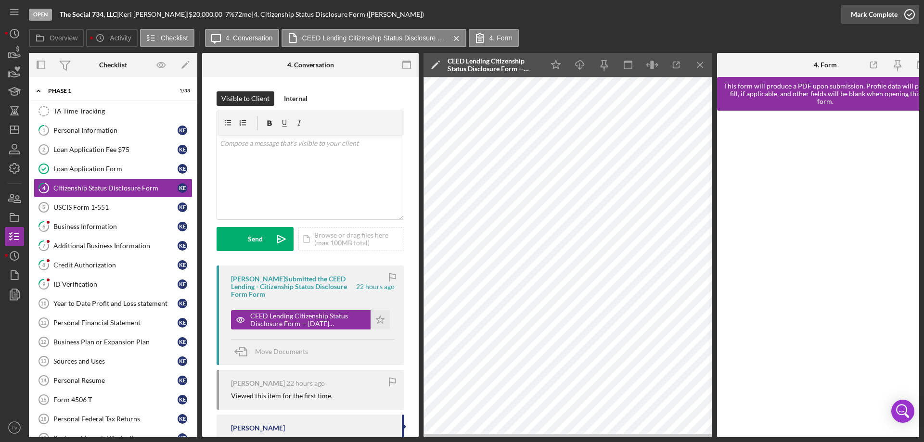
click at [910, 13] on icon "button" at bounding box center [910, 14] width 24 height 24
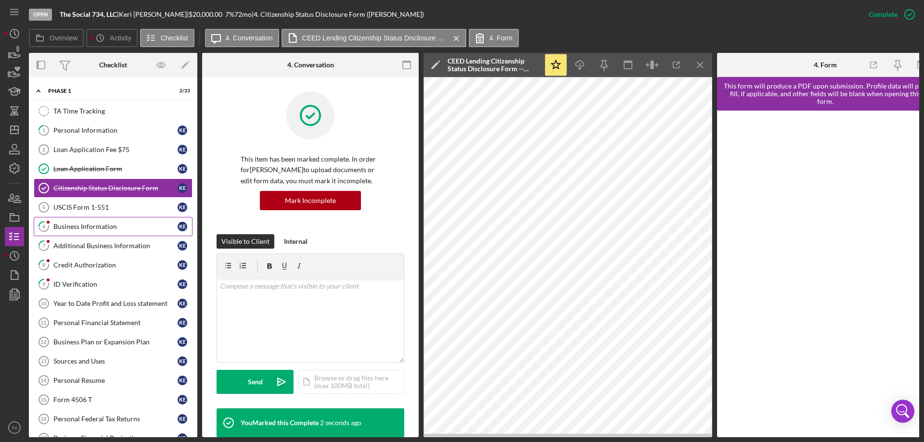
click at [96, 227] on div "Business Information" at bounding box center [115, 227] width 124 height 8
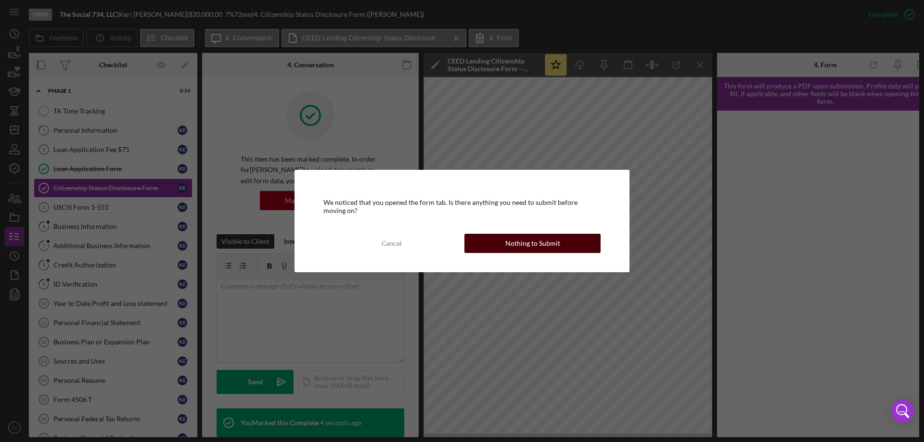
click at [519, 246] on div "Nothing to Submit" at bounding box center [533, 243] width 55 height 19
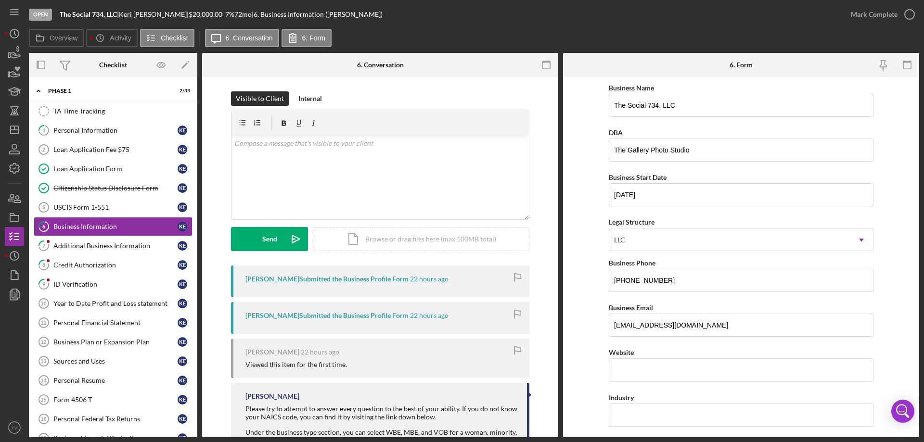
click at [331, 281] on div "[PERSON_NAME] Submitted the Business Profile Form" at bounding box center [327, 279] width 163 height 8
click at [338, 314] on div "[PERSON_NAME] Submitted the Business Profile Form" at bounding box center [327, 316] width 163 height 8
click at [910, 11] on icon "button" at bounding box center [910, 14] width 24 height 24
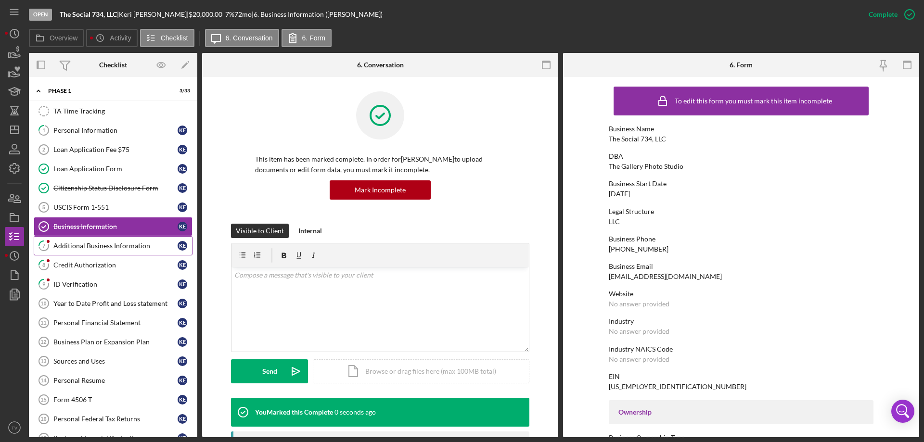
click at [94, 254] on link "7 Additional Business Information K E" at bounding box center [113, 245] width 159 height 19
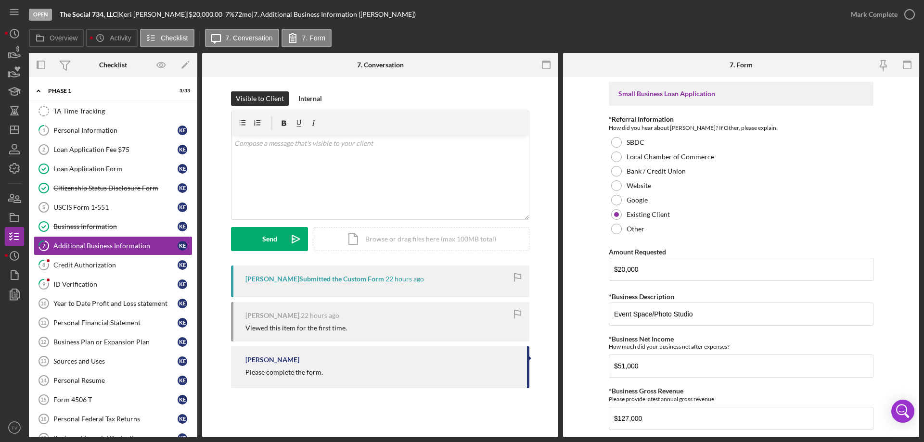
click at [279, 280] on div "[PERSON_NAME] Submitted the Custom Form" at bounding box center [315, 279] width 139 height 8
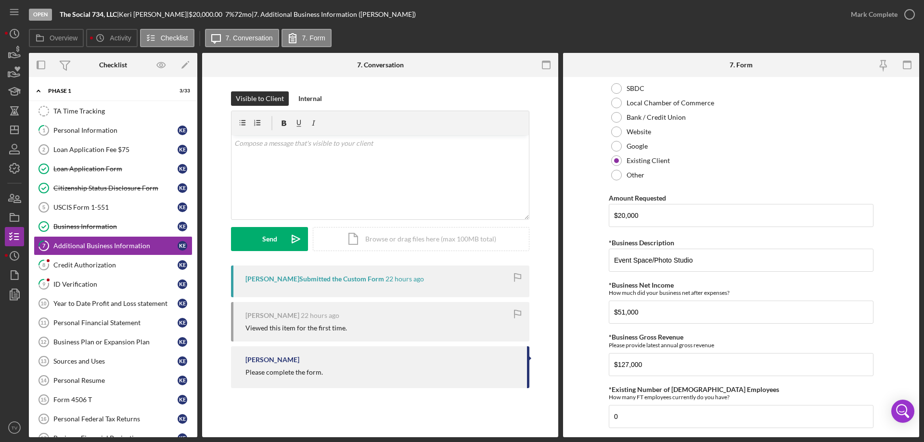
scroll to position [48, 0]
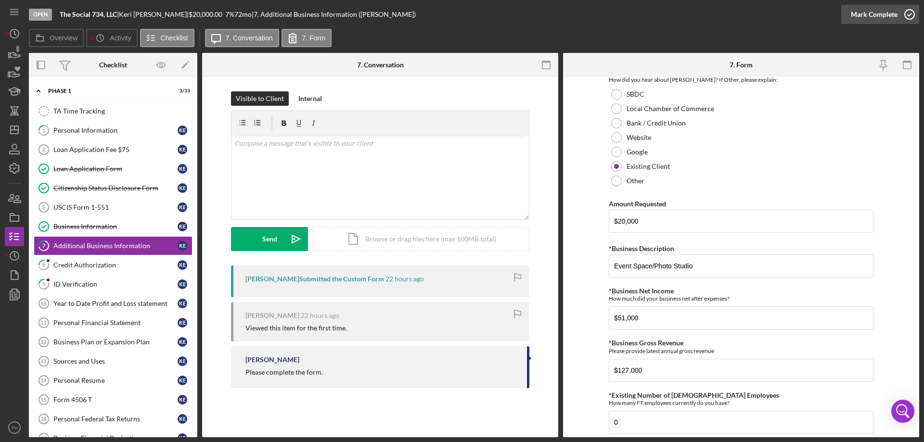
click at [910, 12] on icon "button" at bounding box center [910, 14] width 24 height 24
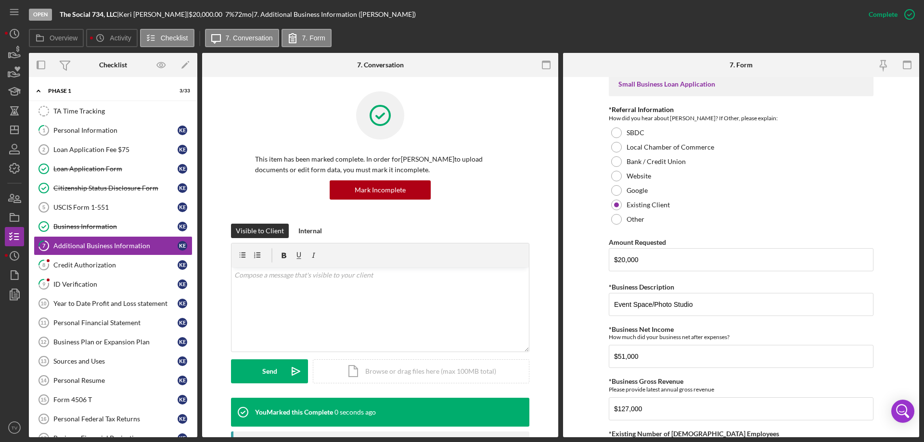
scroll to position [87, 0]
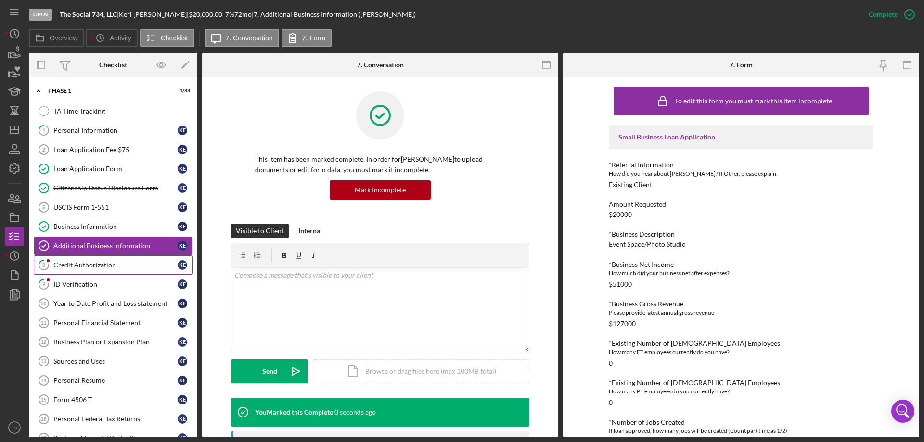
click at [98, 265] on div "Credit Authorization" at bounding box center [115, 265] width 124 height 8
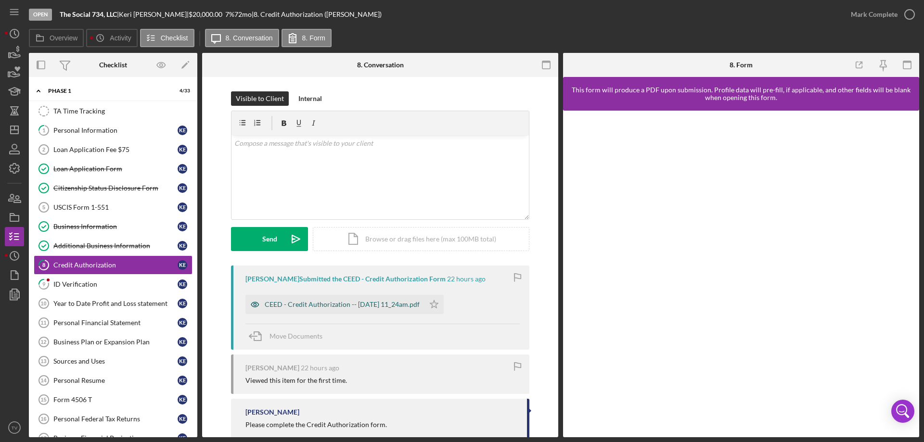
click at [325, 304] on div "CEED - Credit Authorization -- [DATE] 11_24am.pdf" at bounding box center [342, 305] width 155 height 8
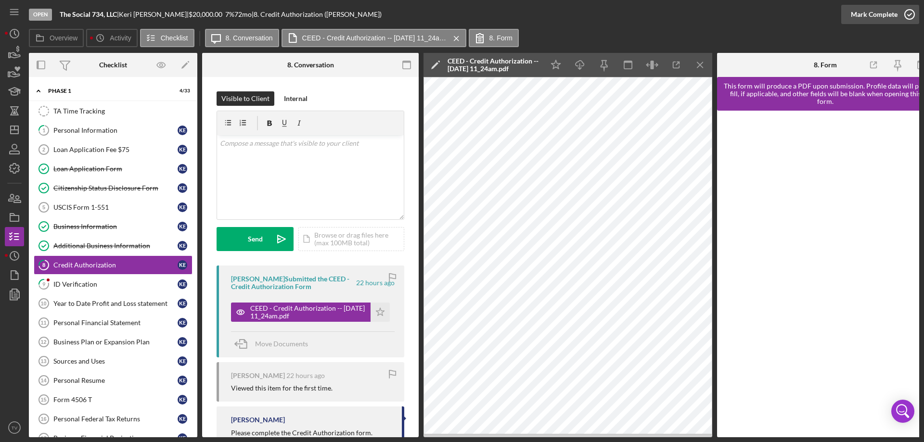
click at [909, 15] on icon "button" at bounding box center [910, 14] width 24 height 24
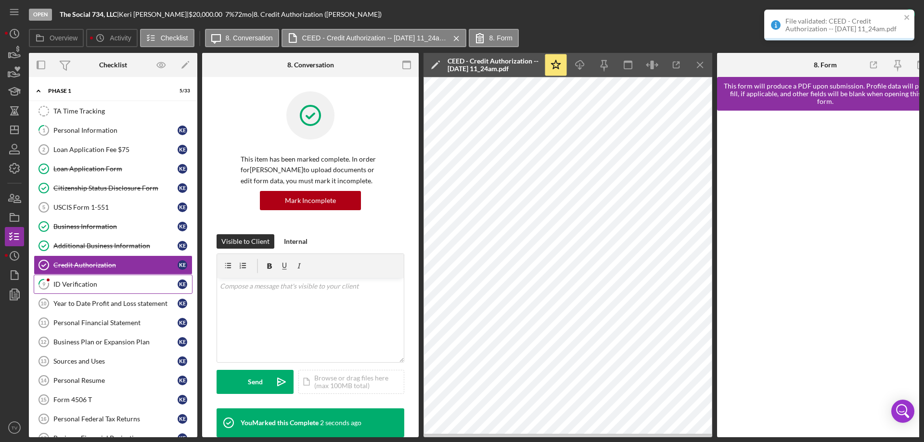
click at [100, 282] on div "ID Verification" at bounding box center [115, 285] width 124 height 8
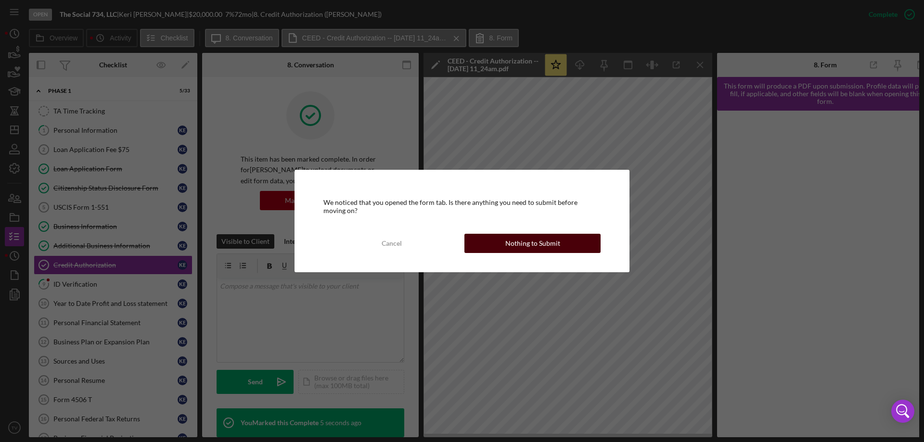
click at [520, 244] on div "Nothing to Submit" at bounding box center [533, 243] width 55 height 19
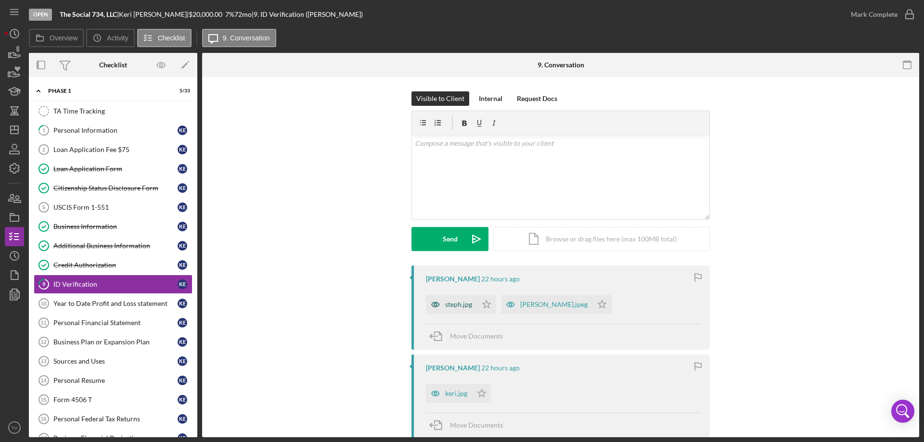
click at [453, 308] on div "steph.jpg" at bounding box center [458, 305] width 27 height 8
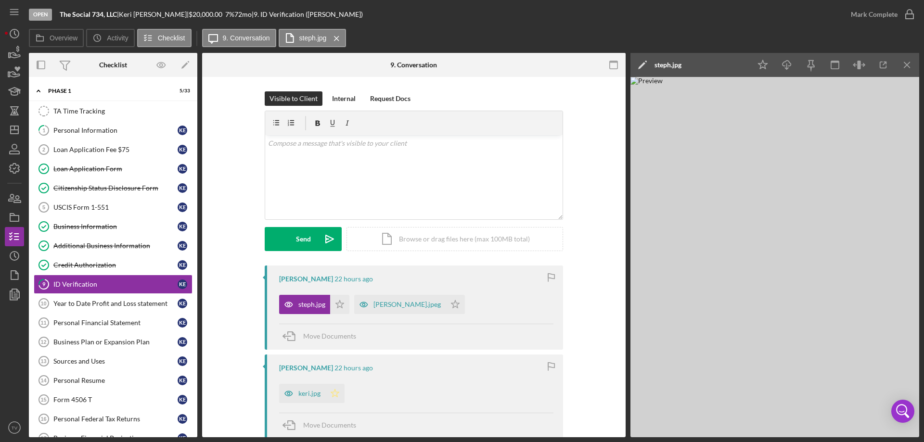
click at [340, 389] on icon "Icon/Star" at bounding box center [334, 393] width 19 height 19
click at [913, 13] on icon "button" at bounding box center [910, 14] width 24 height 24
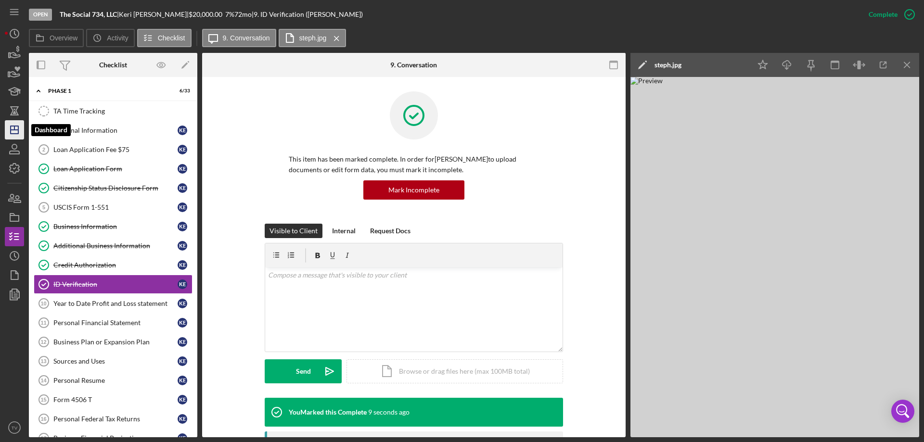
click at [15, 136] on icon "Icon/Dashboard" at bounding box center [14, 130] width 24 height 24
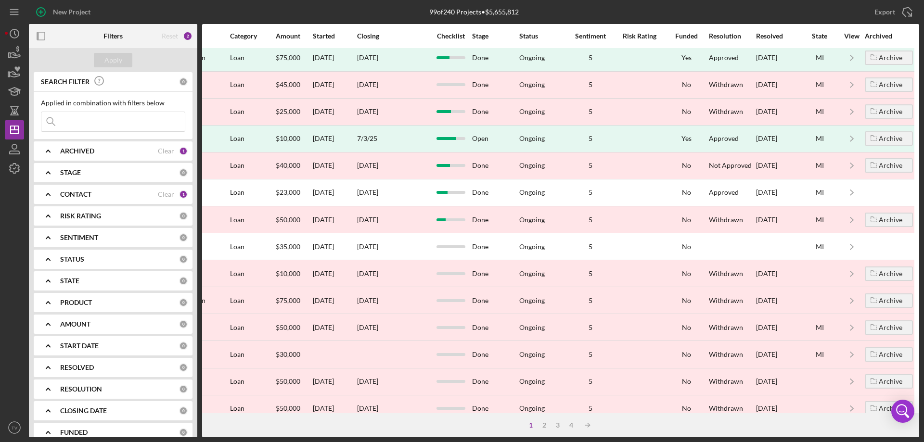
scroll to position [274, 0]
